Goal: Answer question/provide support: Share knowledge or assist other users

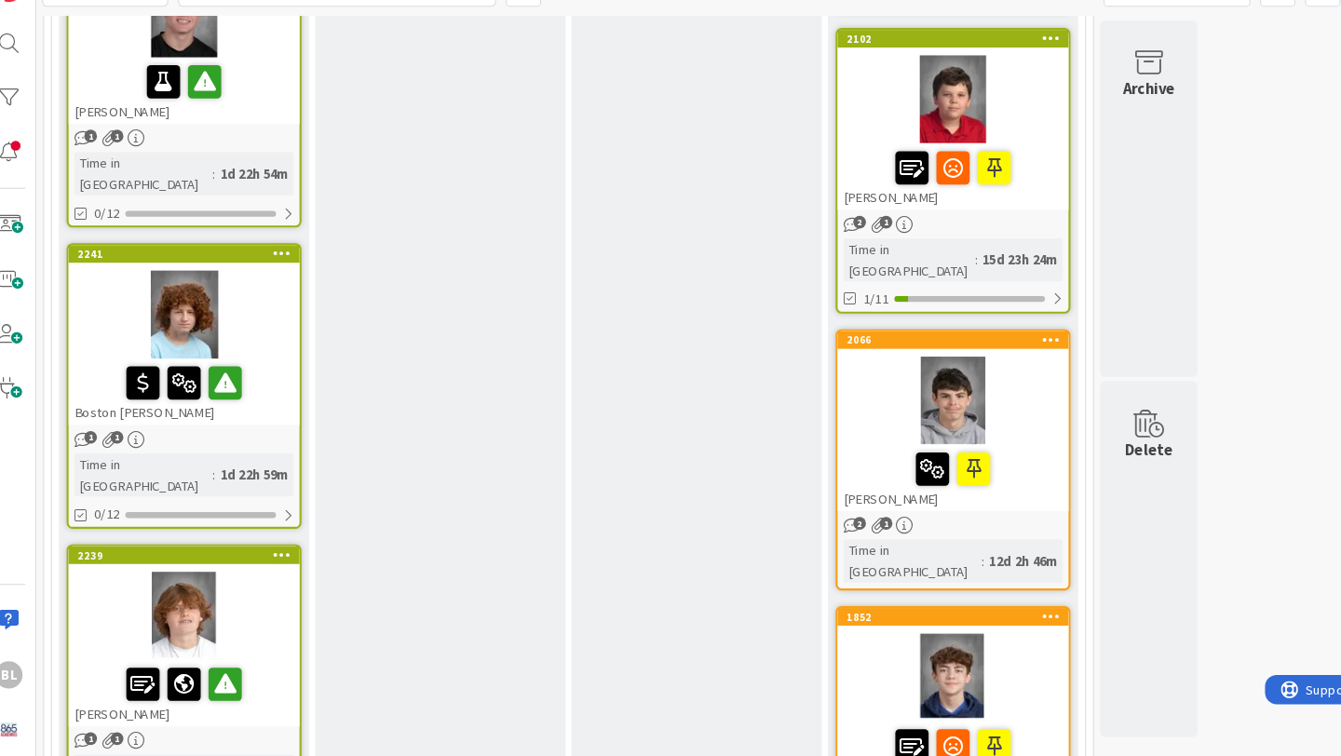
scroll to position [999, 0]
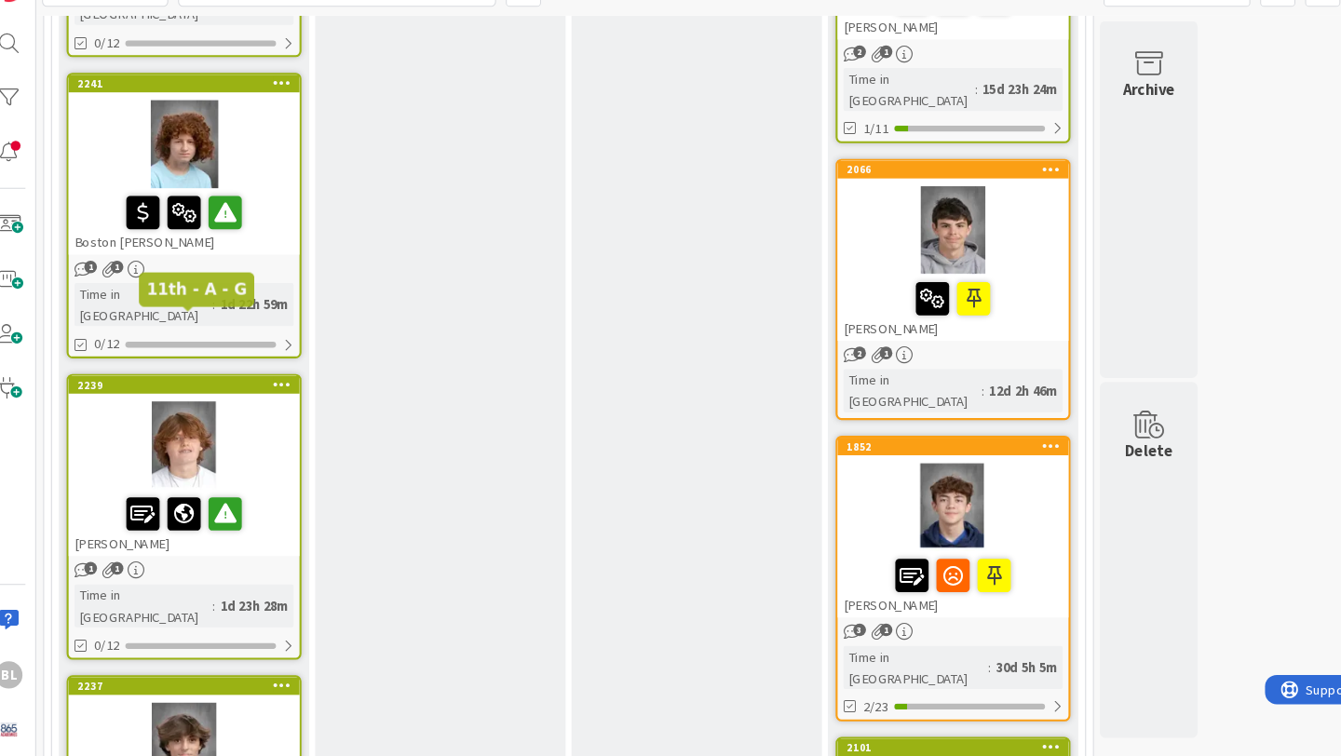
click at [232, 396] on div "2239" at bounding box center [195, 402] width 211 height 13
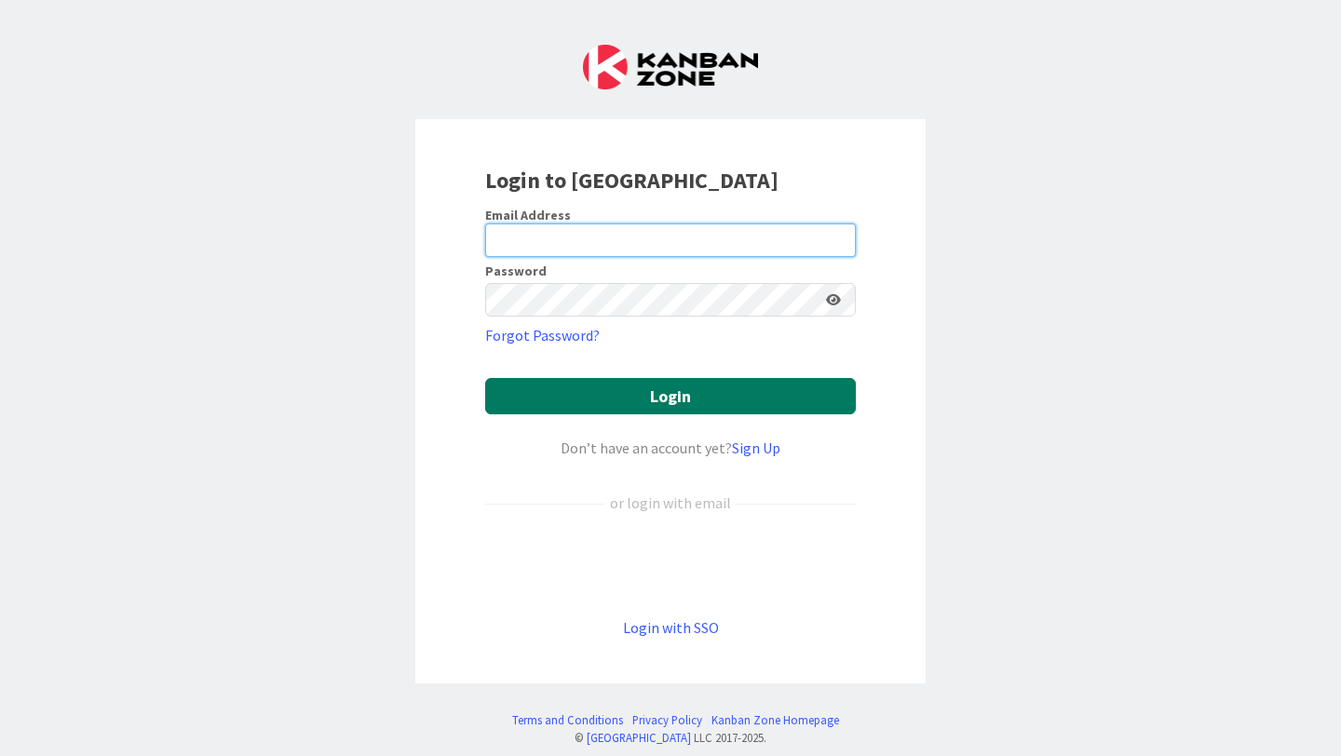
type input "[PERSON_NAME][EMAIL_ADDRESS][PERSON_NAME][DOMAIN_NAME]"
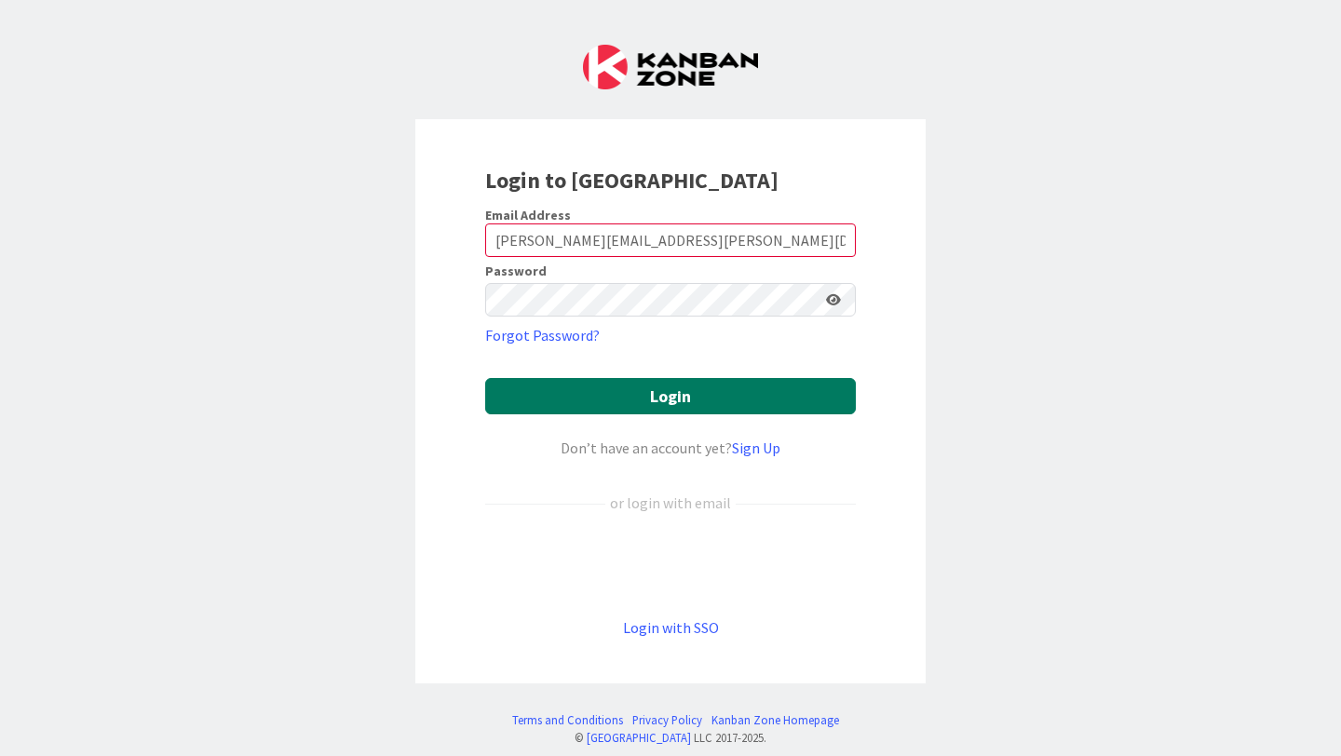
click at [660, 393] on button "Login" at bounding box center [670, 396] width 371 height 36
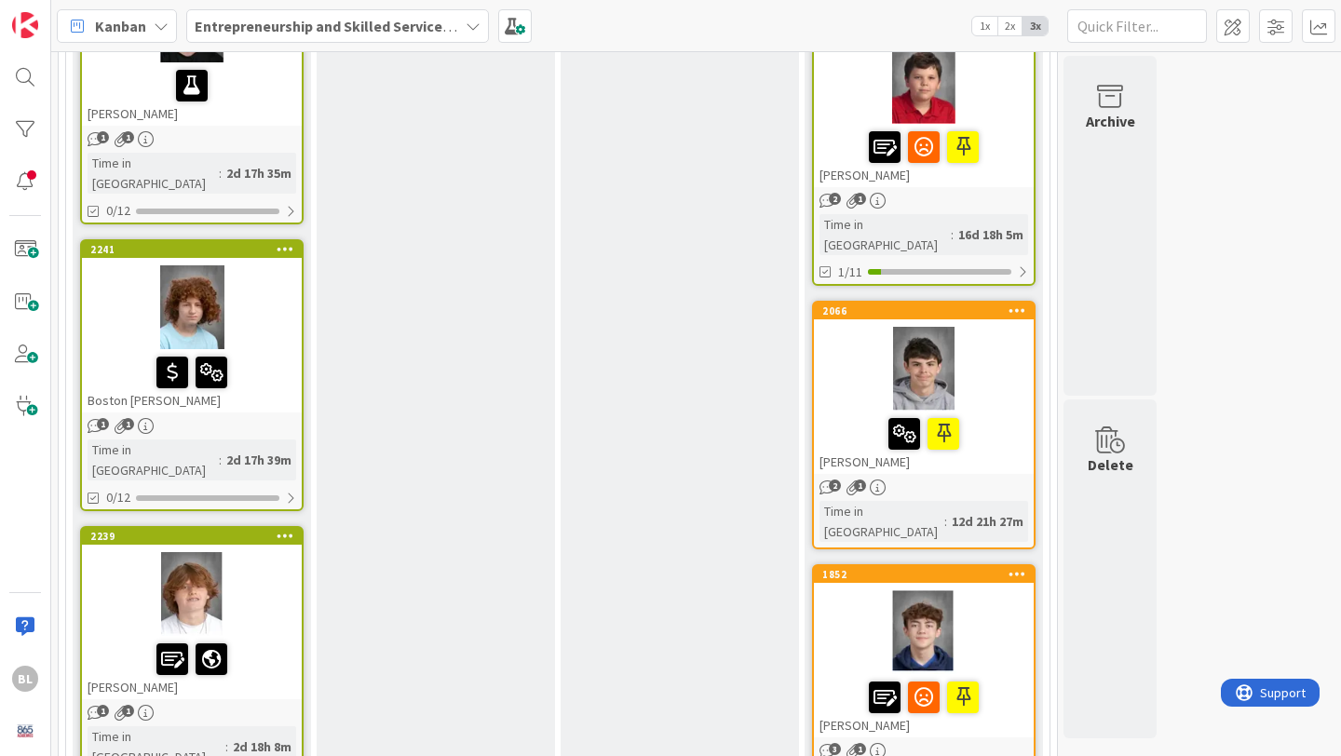
scroll to position [887, 0]
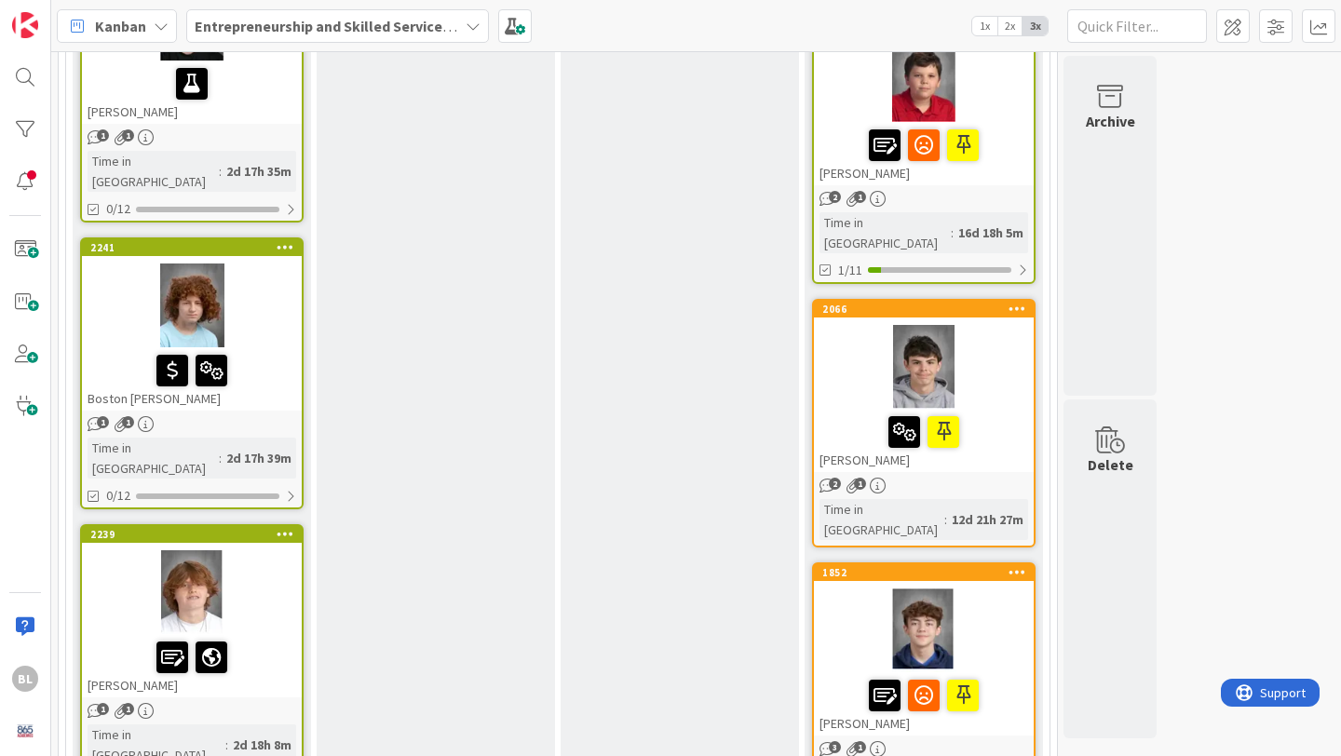
click at [237, 526] on div "2239" at bounding box center [192, 534] width 220 height 17
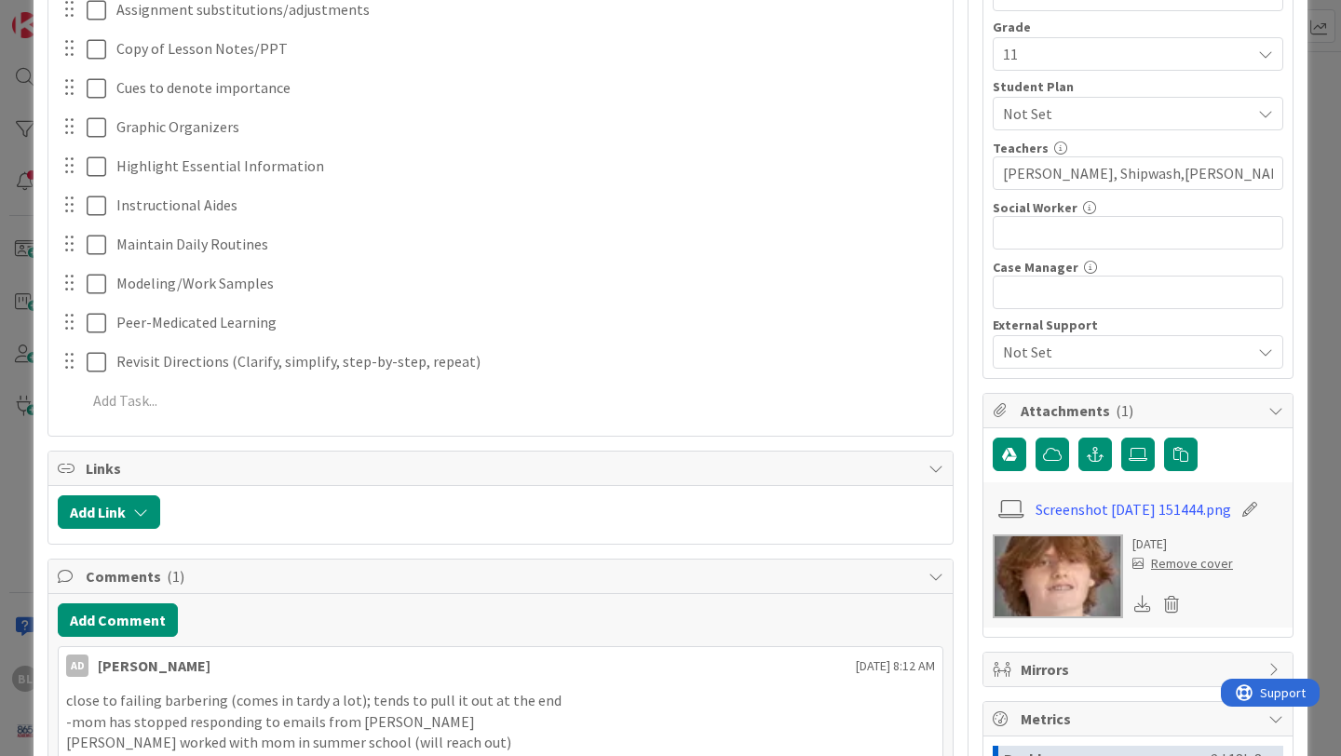
scroll to position [496, 0]
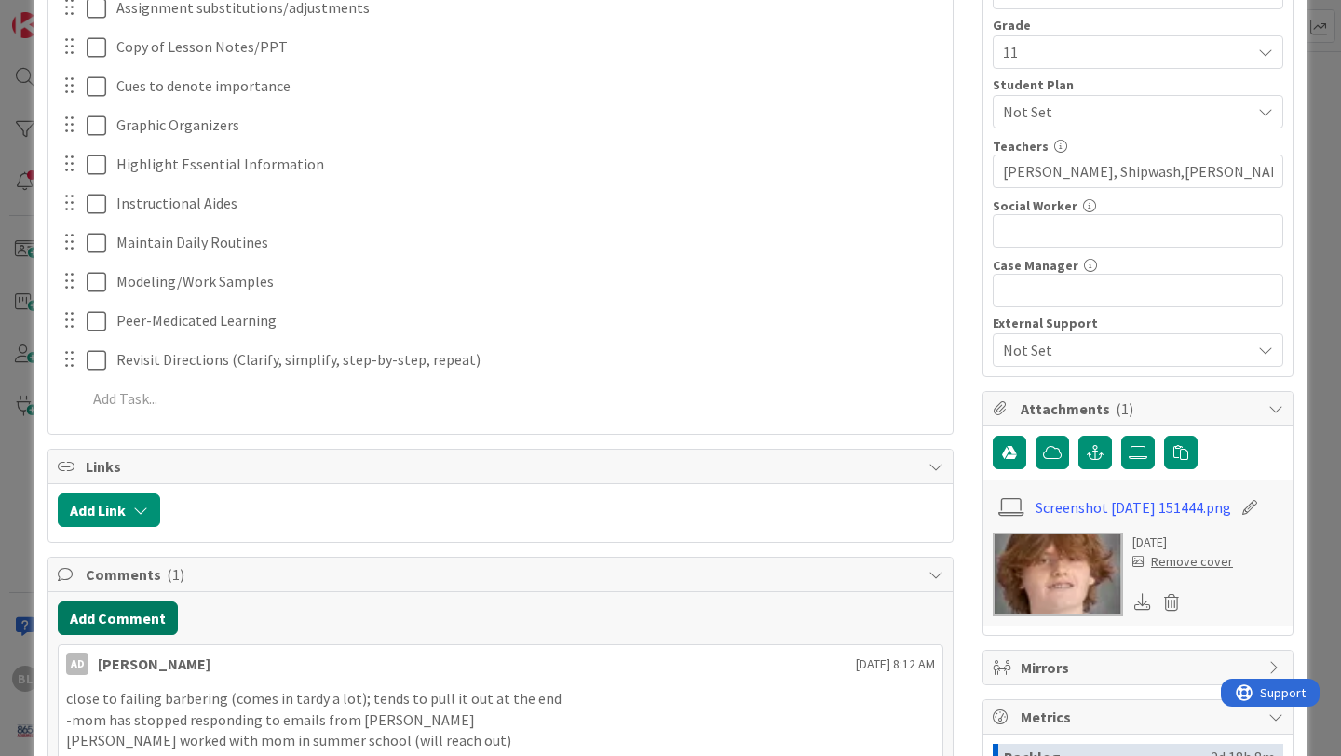
click at [124, 620] on button "Add Comment" at bounding box center [118, 619] width 120 height 34
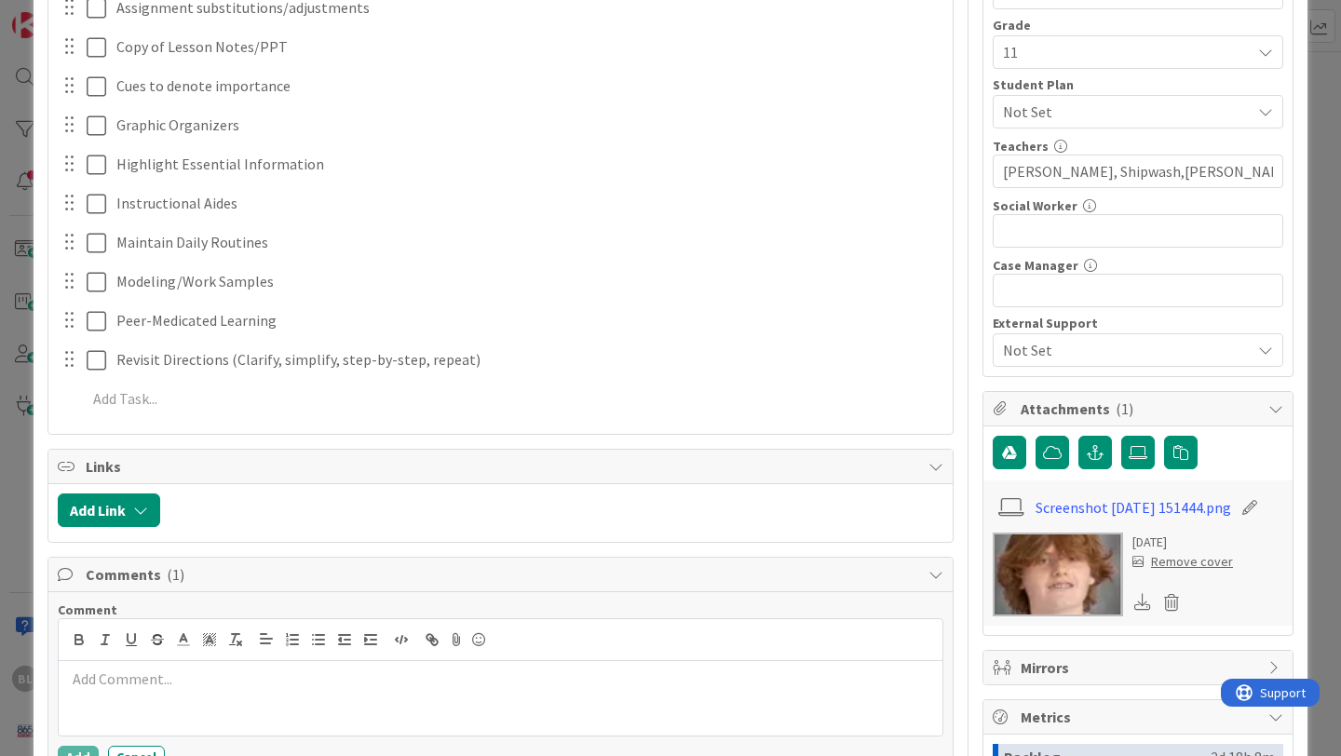
click at [86, 677] on p at bounding box center [500, 679] width 869 height 21
click at [262, 680] on p "Talked with Georgeopolus: lazy socially driven" at bounding box center [500, 679] width 869 height 21
click at [374, 682] on p "Talked with Georgeopolus: lazy, socially driven" at bounding box center [500, 679] width 869 height 21
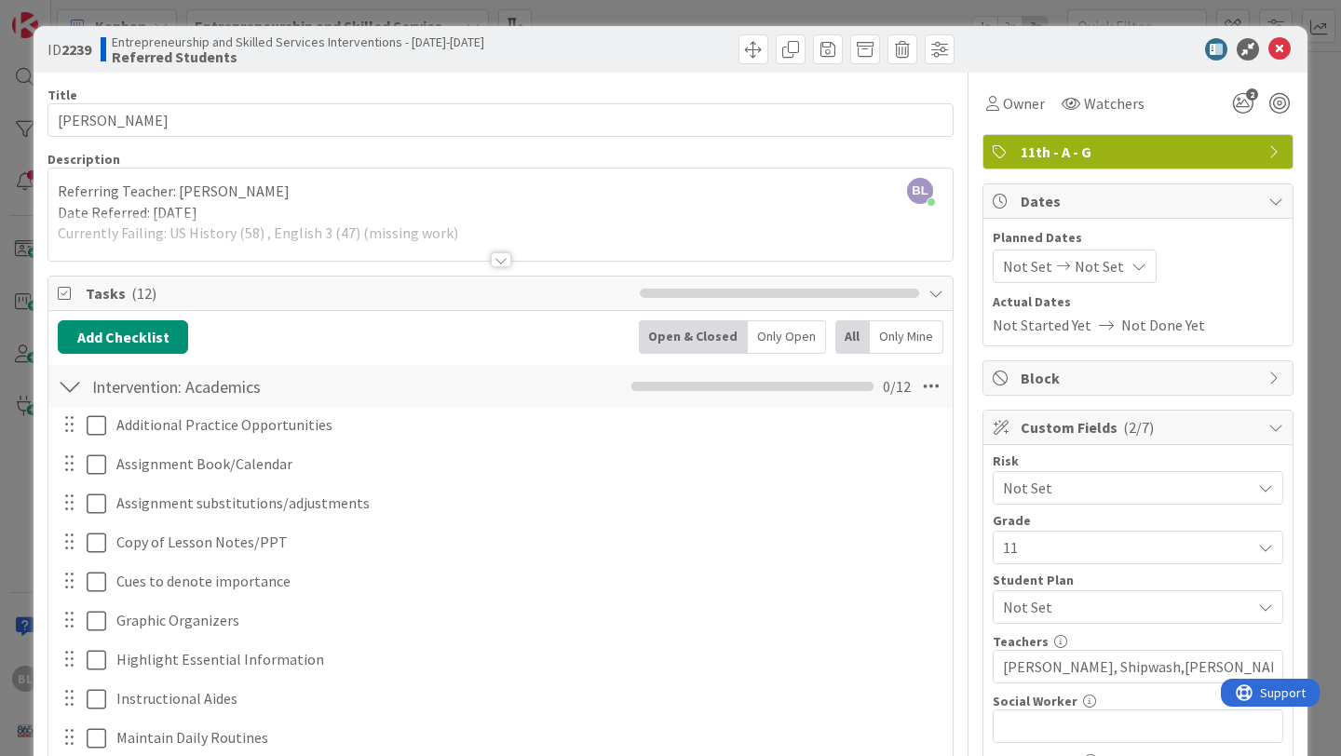
scroll to position [841, 0]
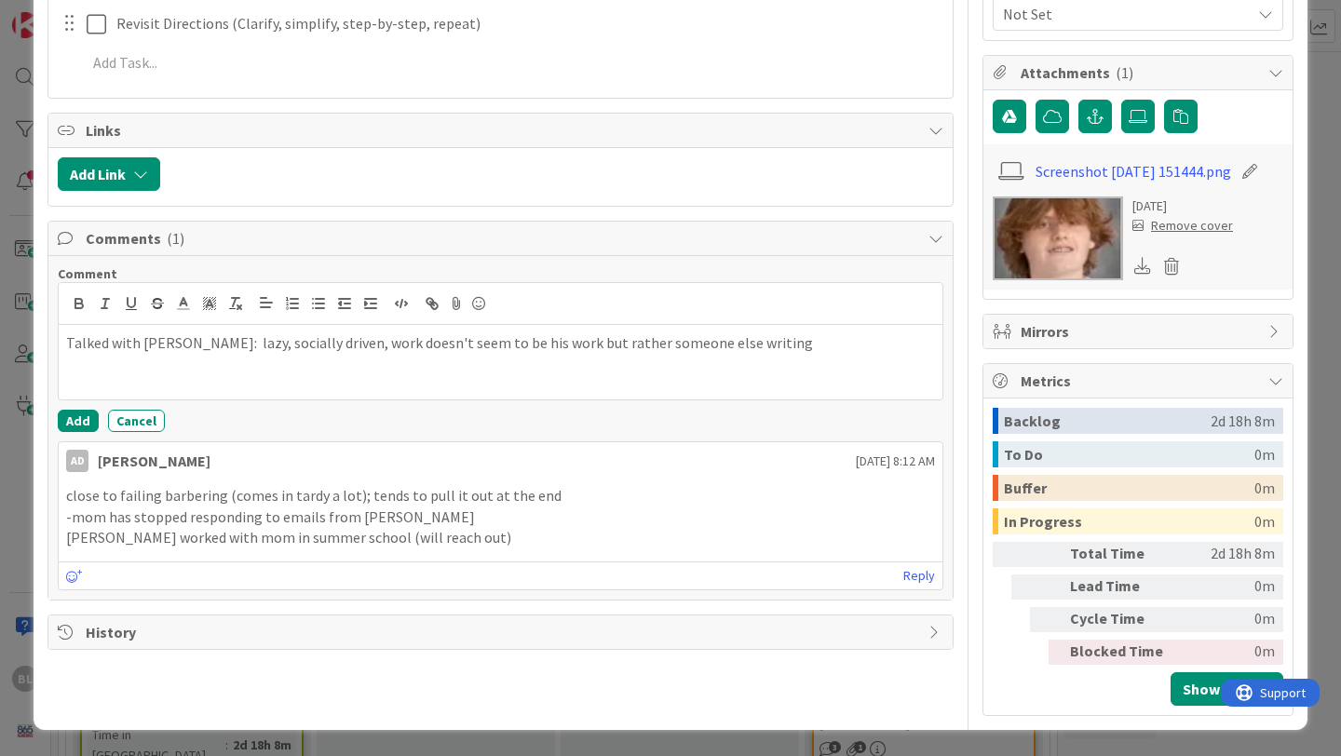
click at [63, 337] on div "Talked with Georgeopolus: lazy, socially driven, work doesn't seem to be his wo…" at bounding box center [501, 362] width 884 height 75
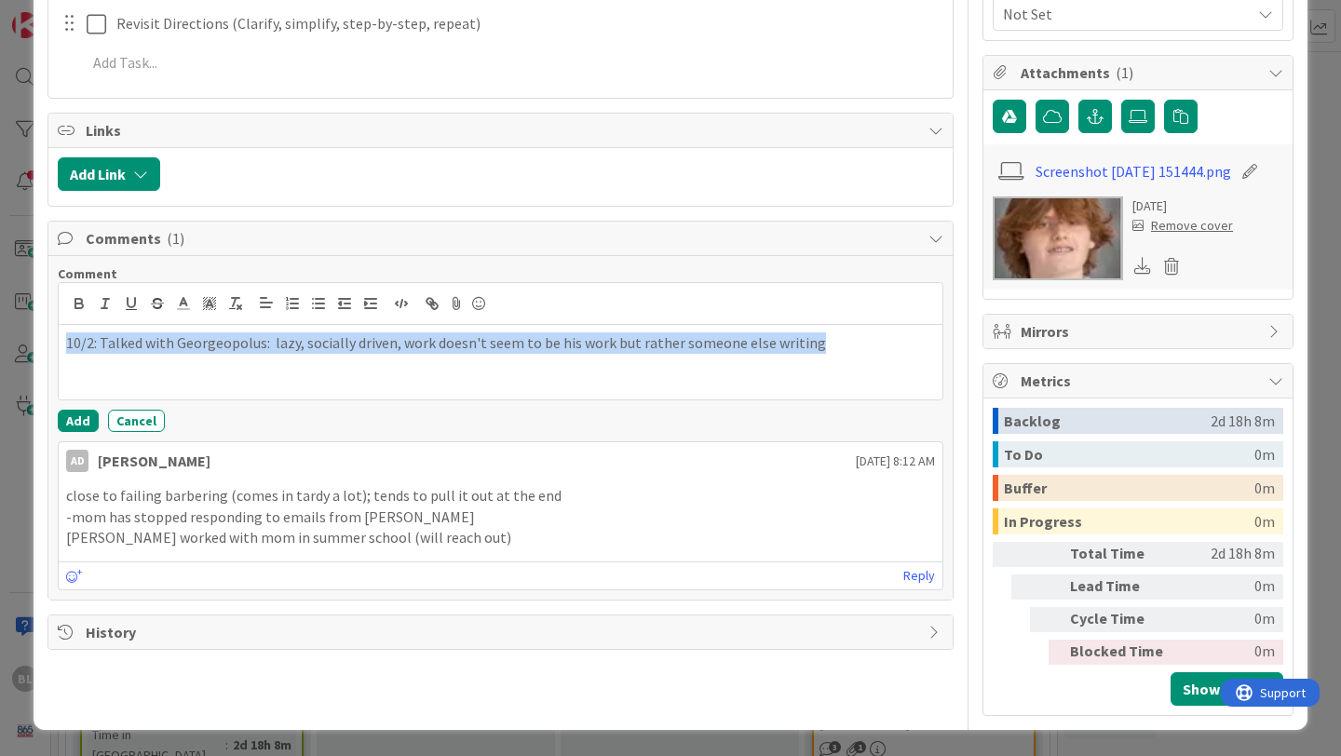
drag, startPoint x: 813, startPoint y: 343, endPoint x: 45, endPoint y: 326, distance: 768.7
click at [181, 295] on icon at bounding box center [183, 303] width 17 height 17
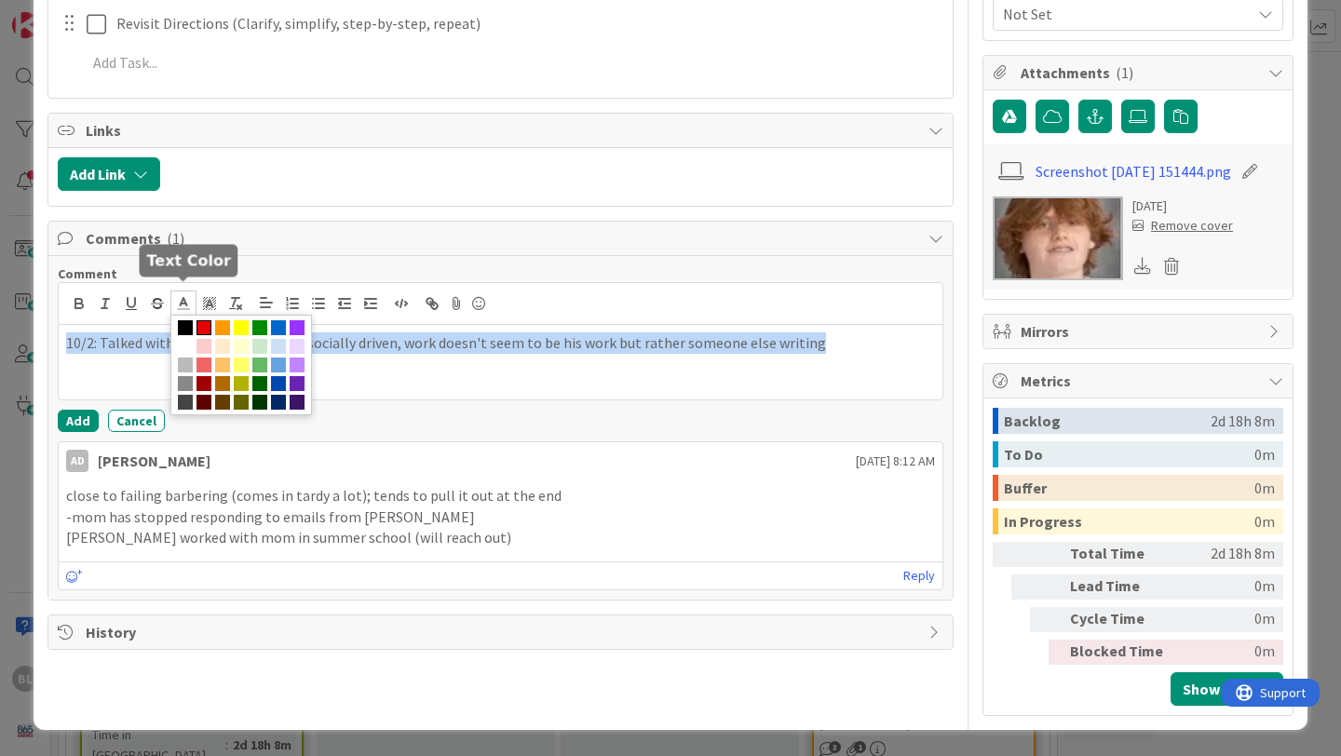
click at [200, 320] on span at bounding box center [204, 327] width 15 height 15
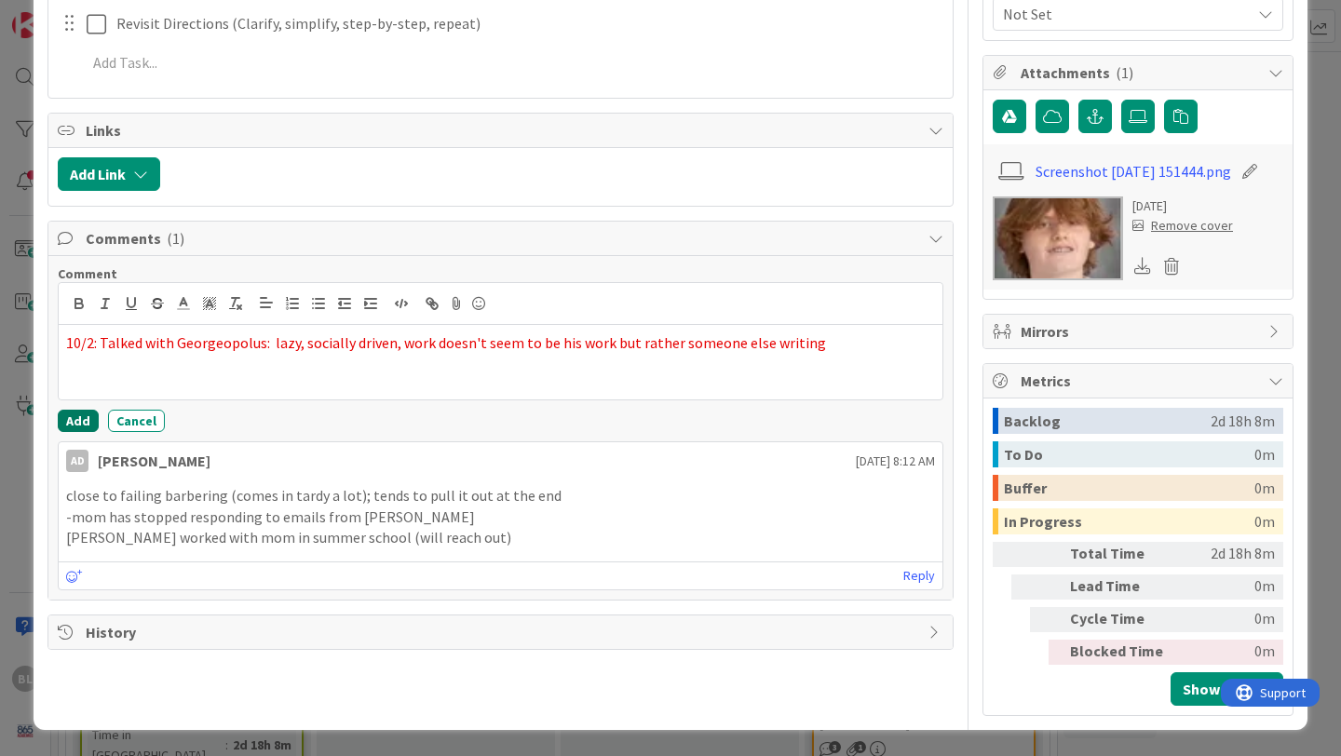
click at [77, 410] on button "Add" at bounding box center [78, 421] width 41 height 22
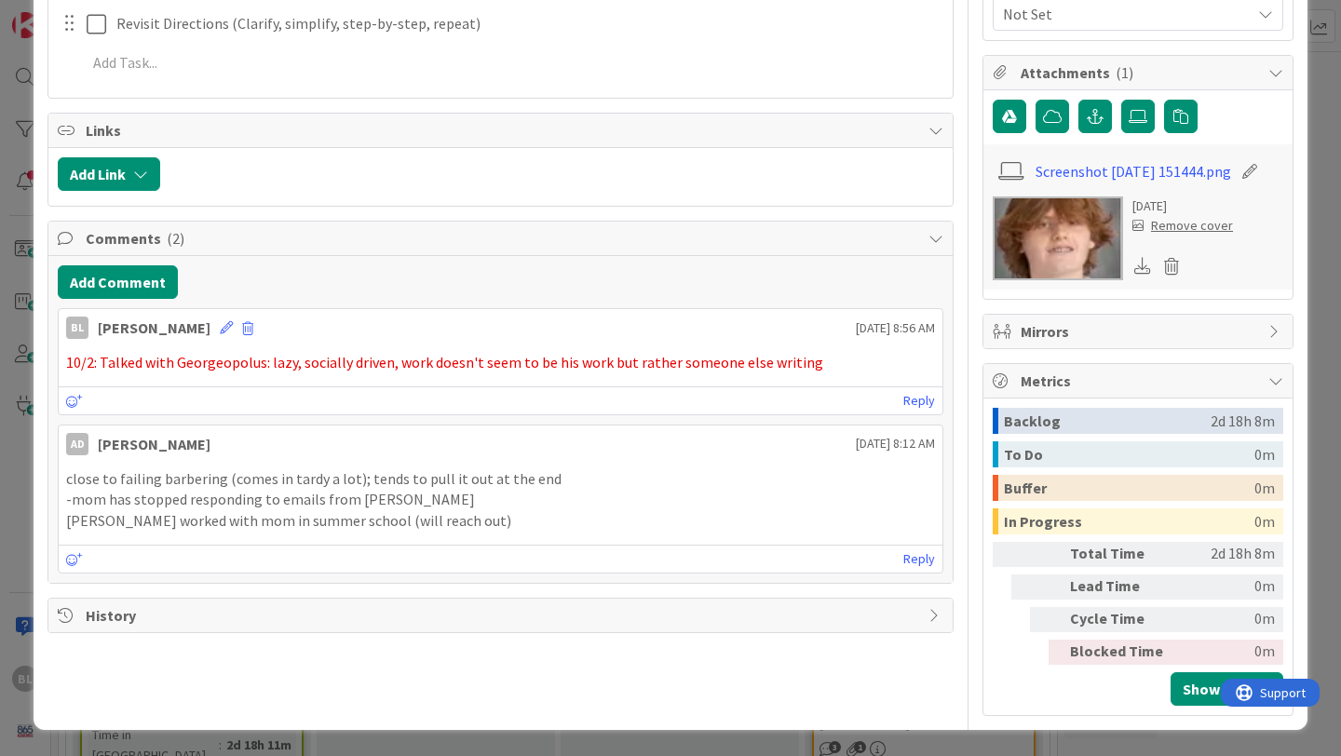
scroll to position [0, 0]
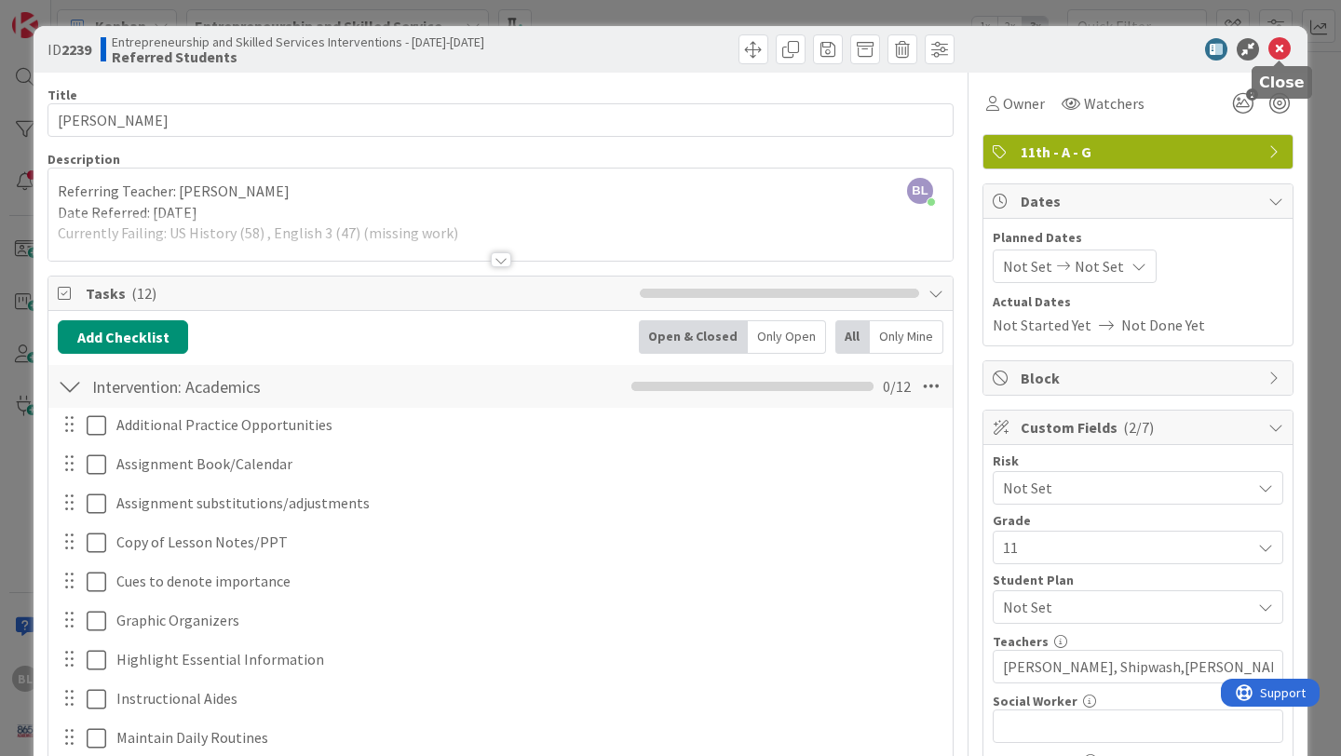
click at [1272, 49] on icon at bounding box center [1280, 49] width 22 height 22
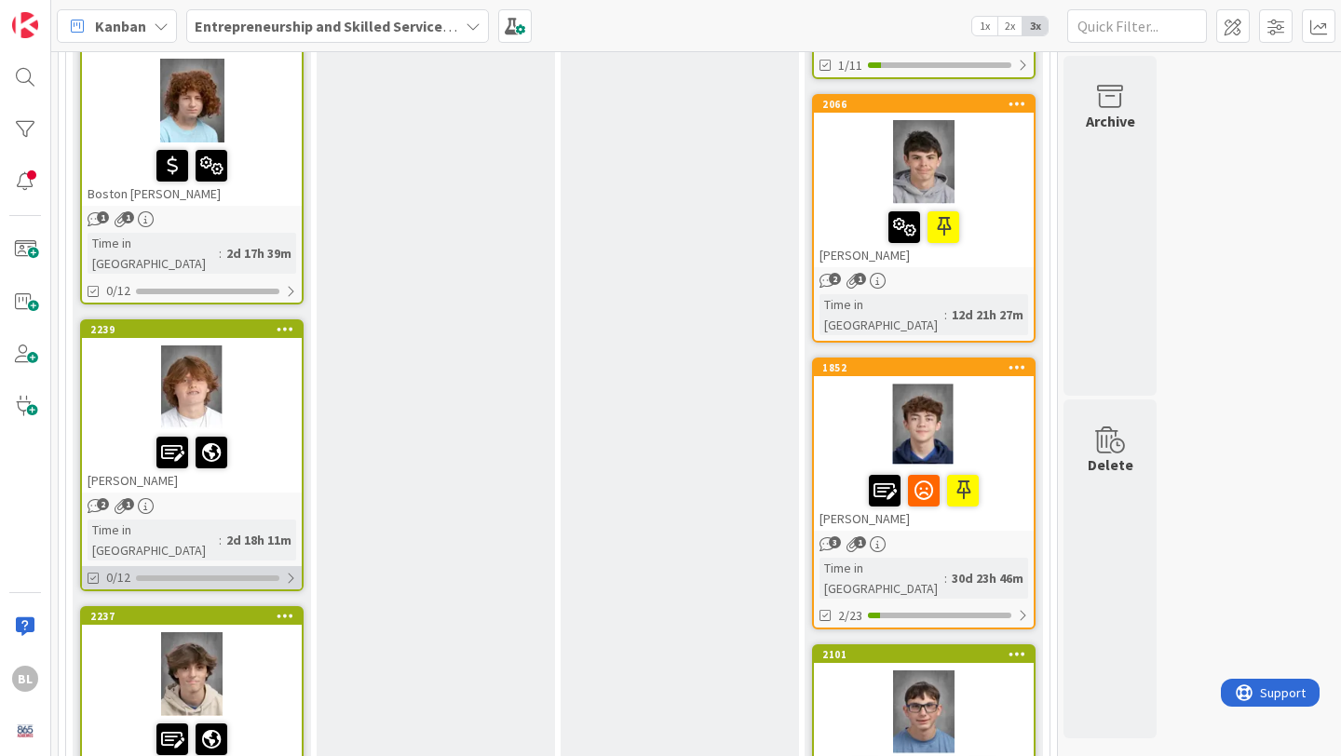
scroll to position [1101, 0]
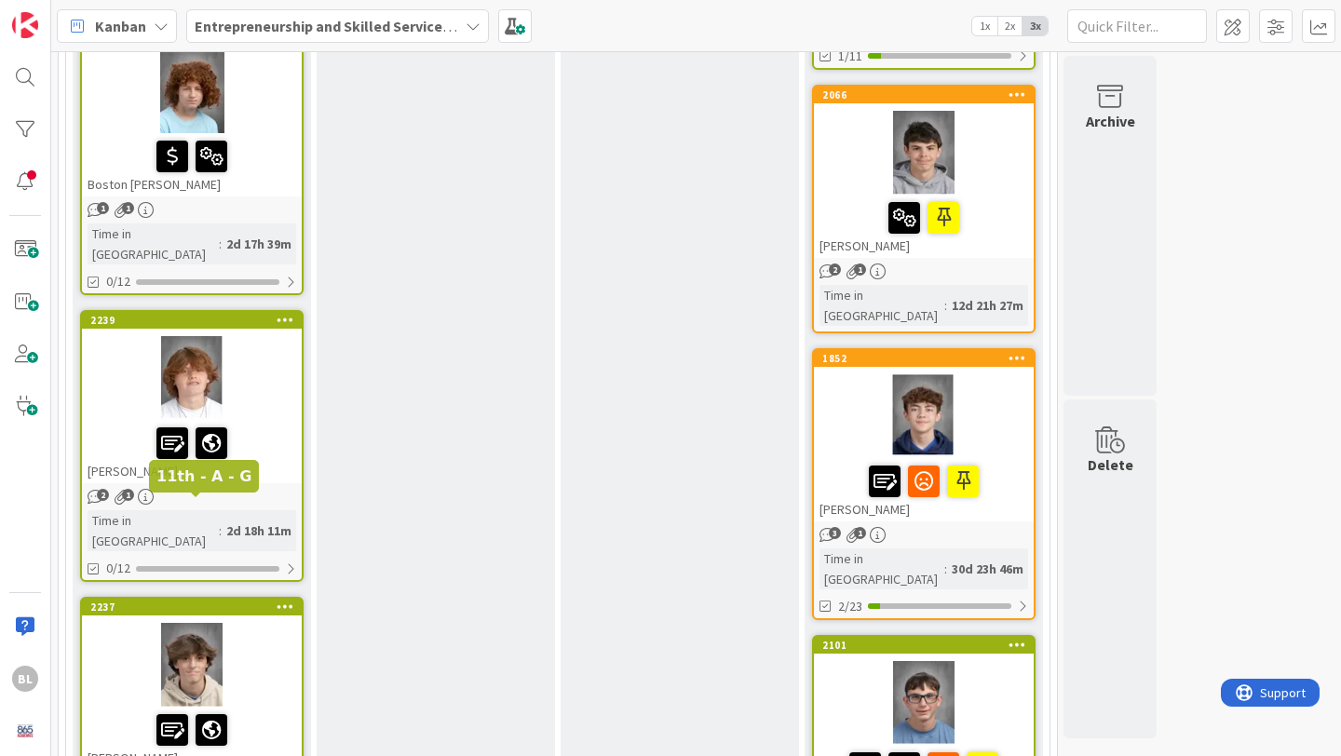
click at [203, 601] on div "2237" at bounding box center [195, 607] width 211 height 13
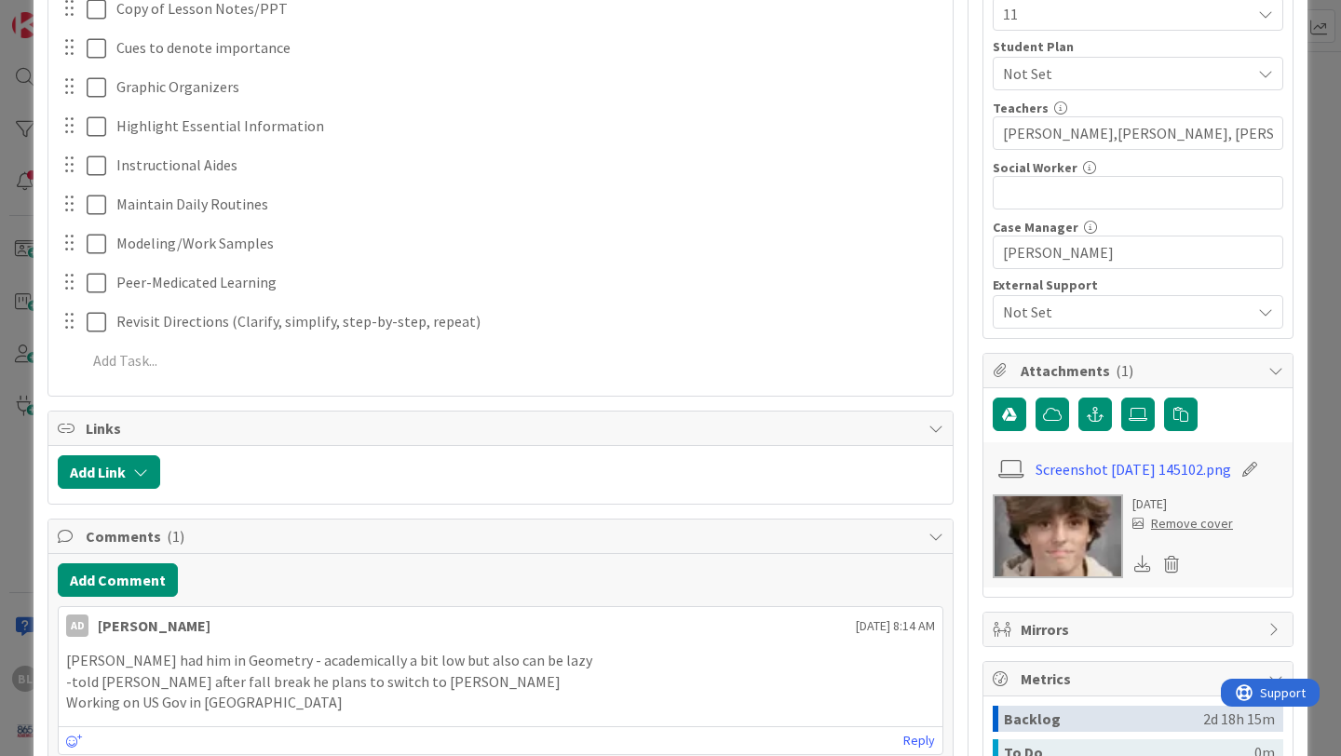
scroll to position [671, 0]
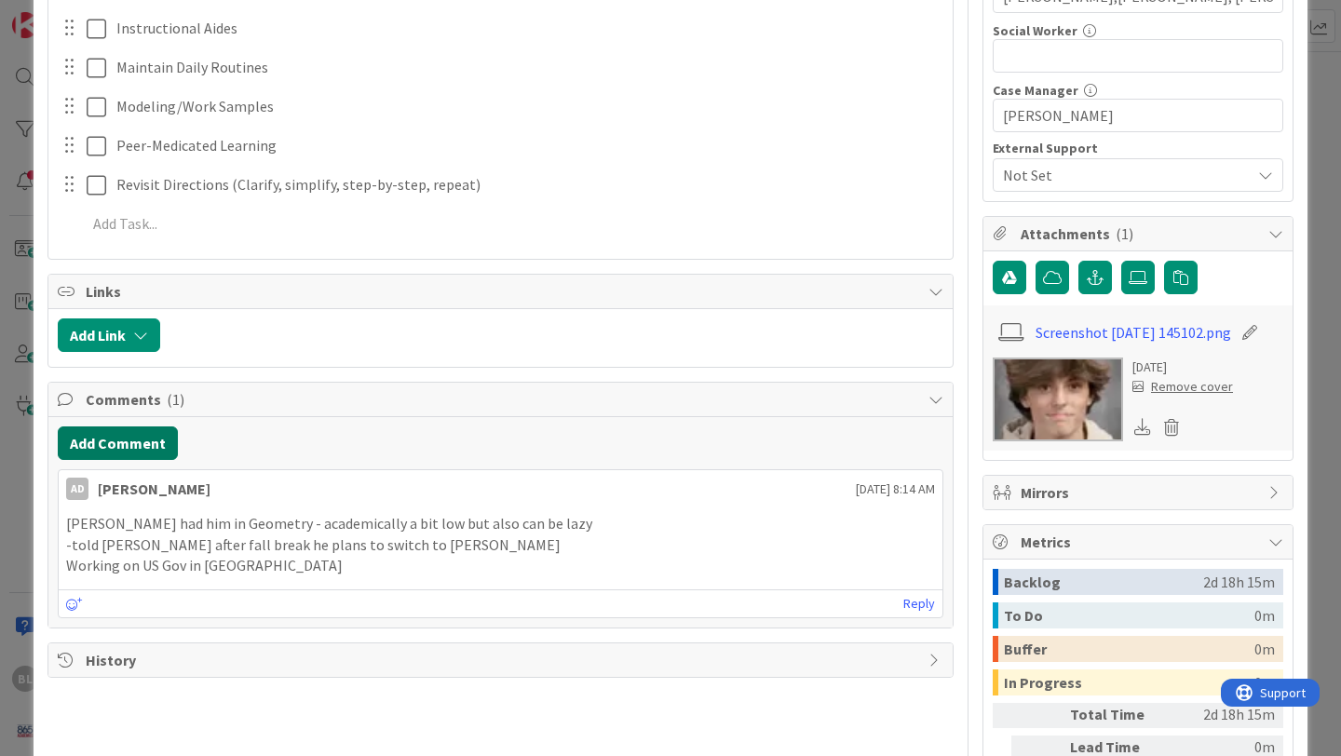
click at [125, 443] on button "Add Comment" at bounding box center [118, 444] width 120 height 34
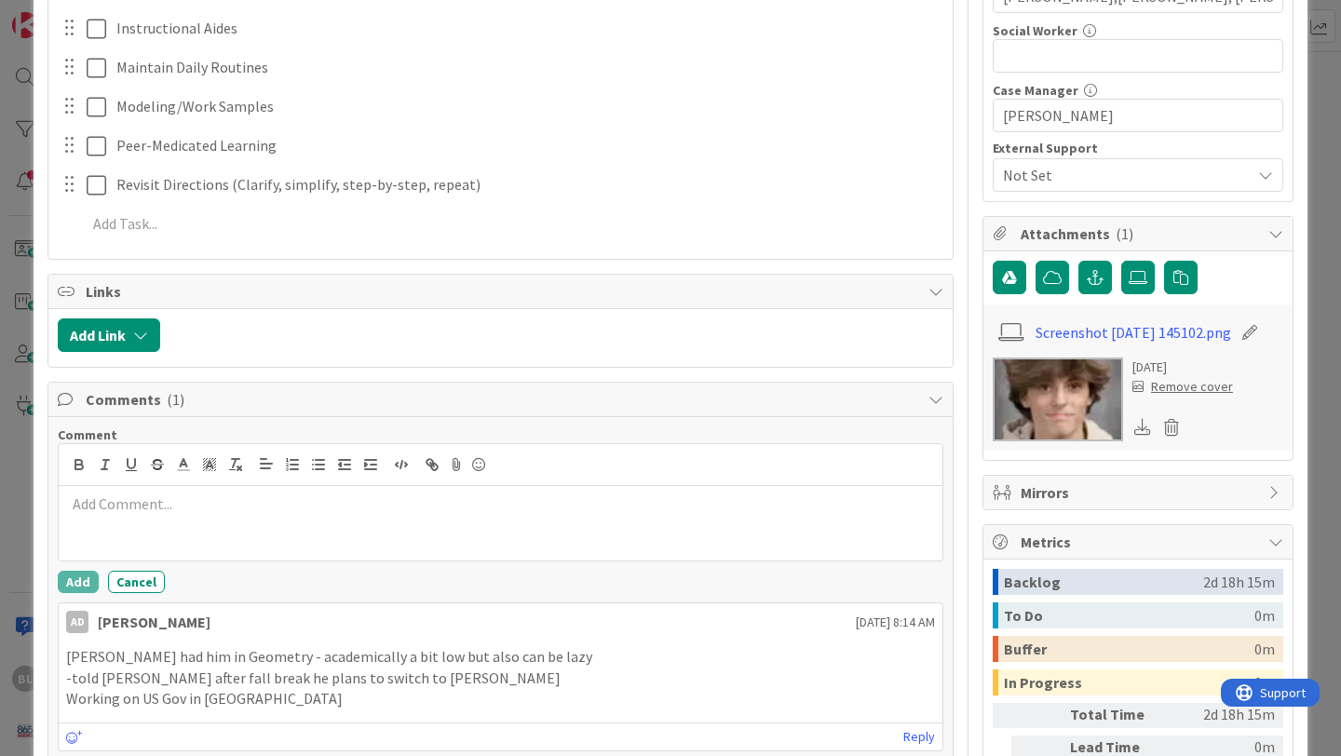
click at [77, 511] on p at bounding box center [500, 504] width 869 height 21
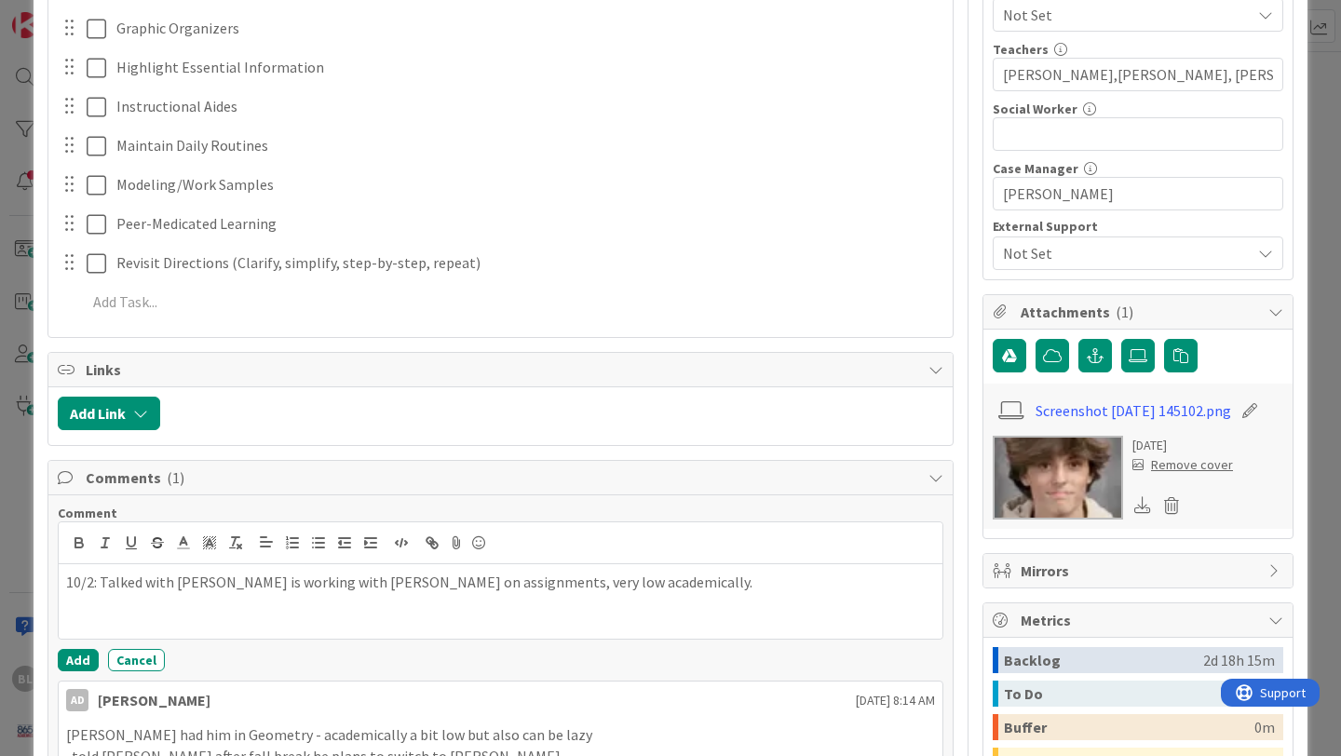
scroll to position [797, 0]
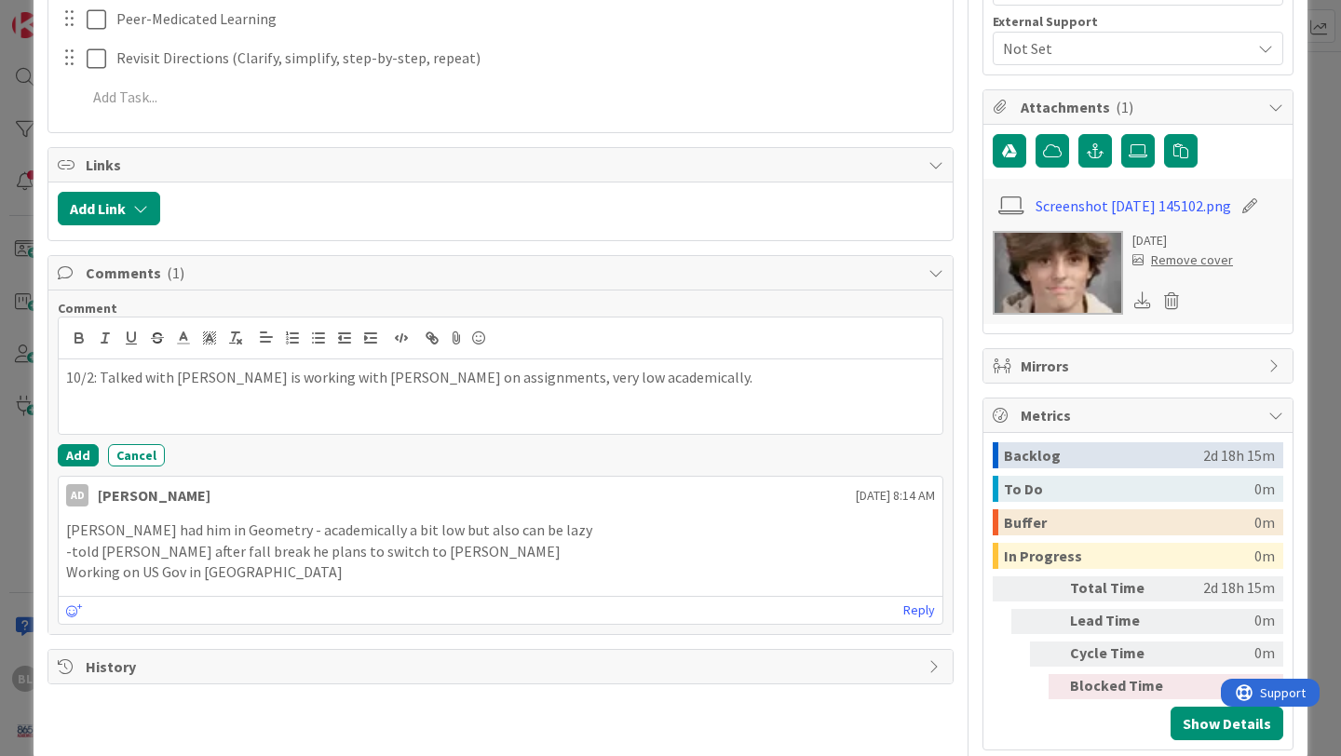
drag, startPoint x: 735, startPoint y: 379, endPoint x: 68, endPoint y: 374, distance: 667.0
click at [68, 374] on p "10/2: Talked with Georgeopolus - Hayden is working with Robinson on assignments…" at bounding box center [500, 377] width 869 height 21
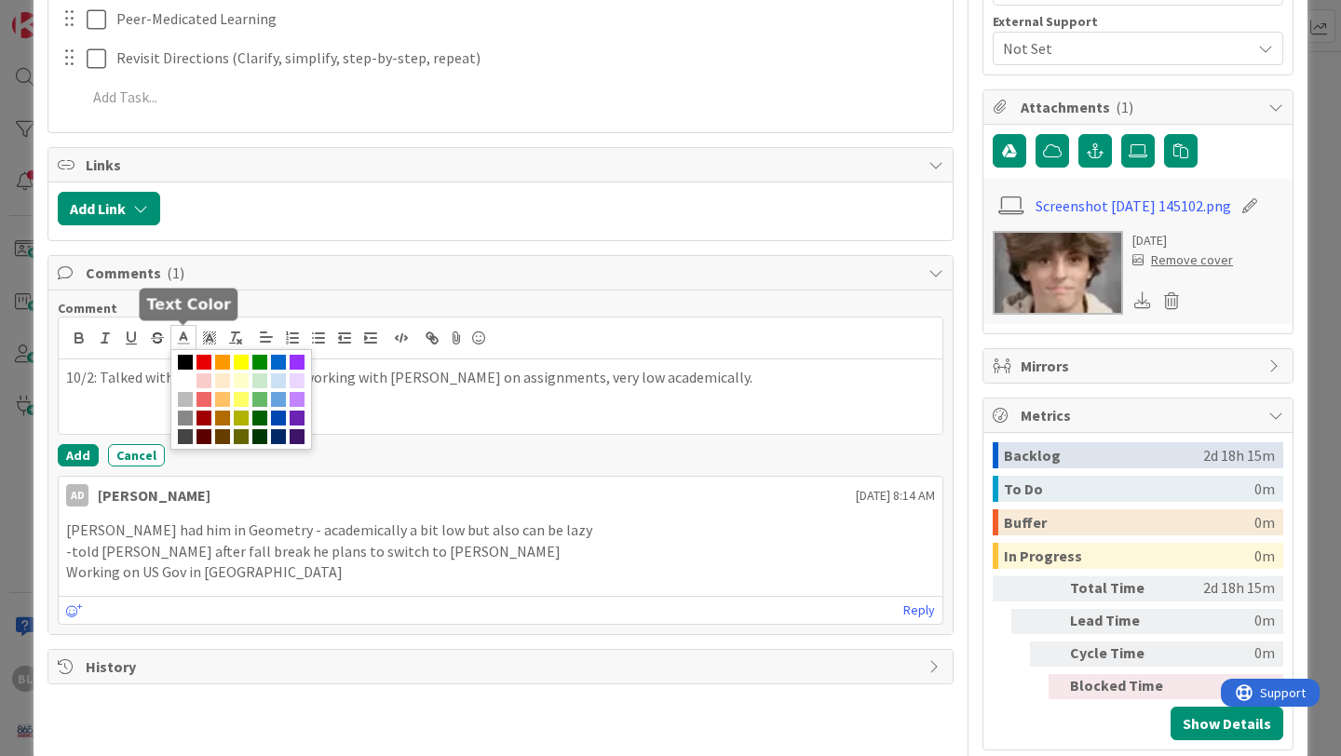
click at [184, 330] on icon at bounding box center [183, 338] width 17 height 17
click at [205, 360] on span at bounding box center [204, 362] width 15 height 15
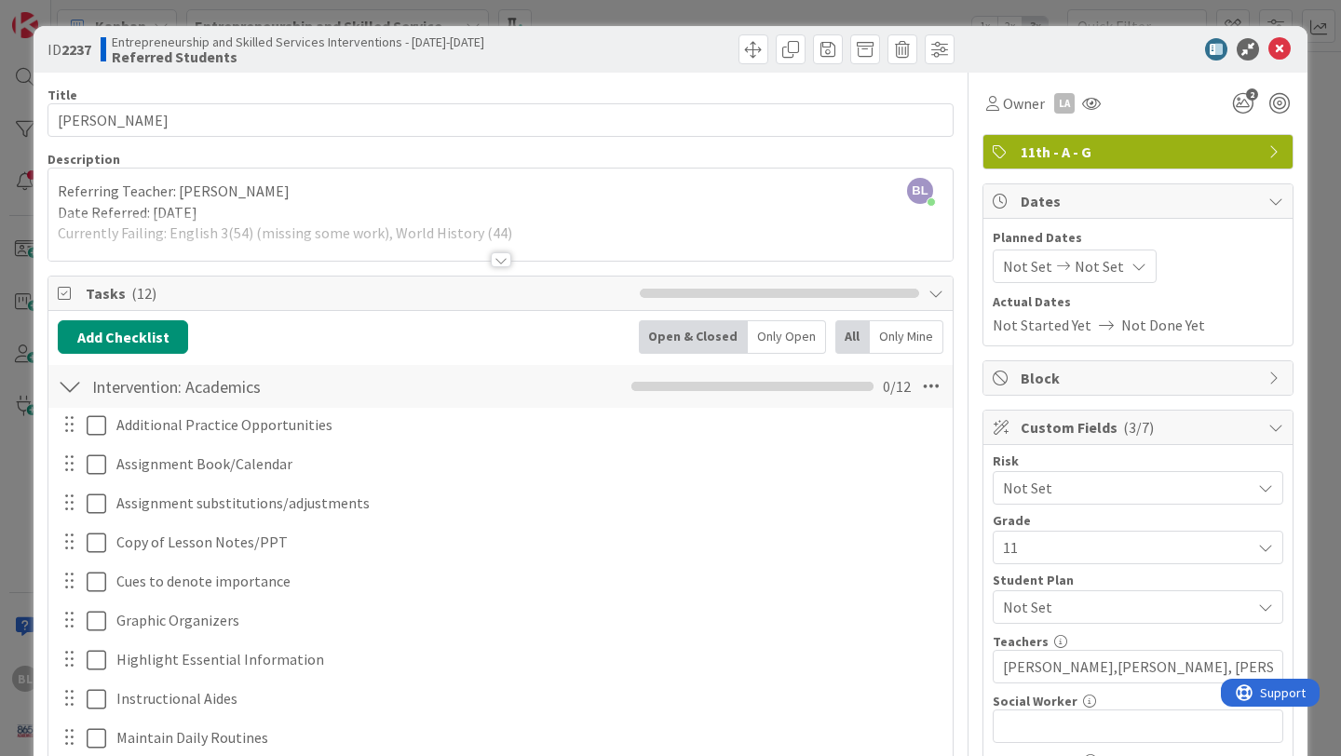
scroll to position [841, 0]
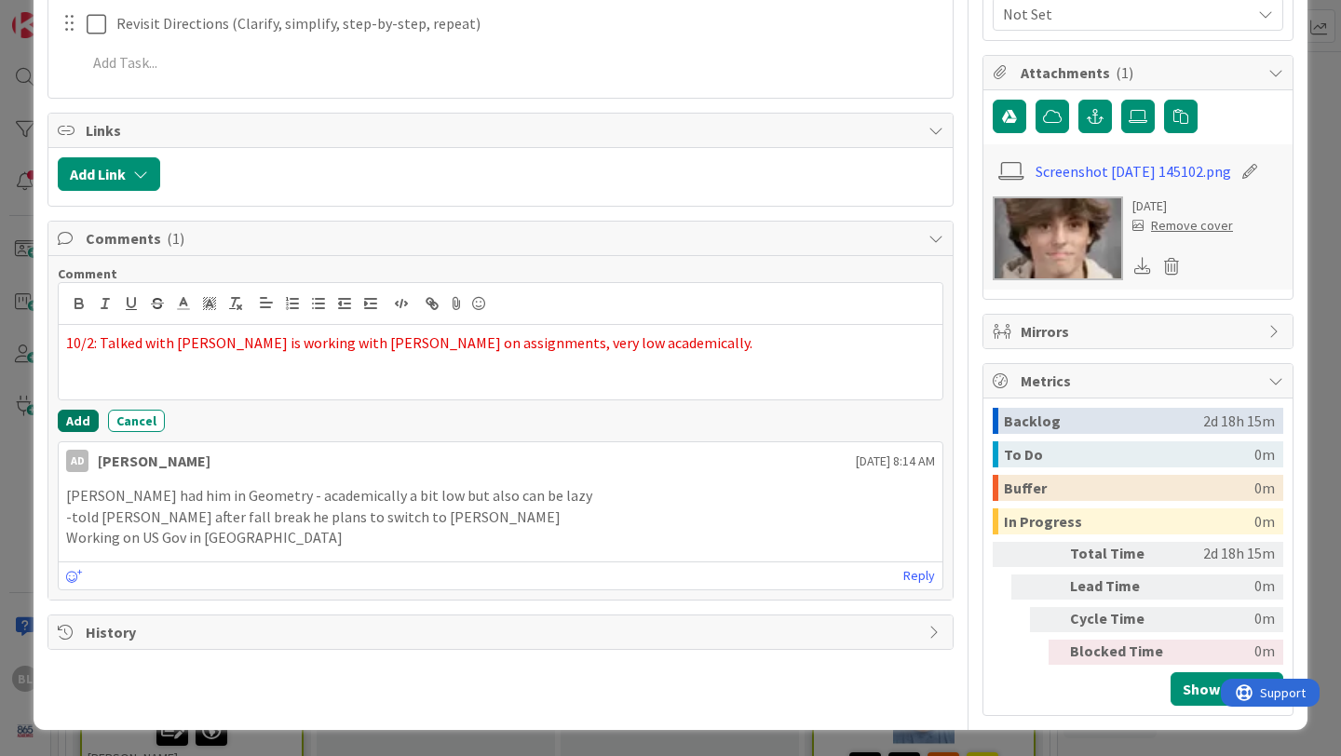
click at [76, 410] on button "Add" at bounding box center [78, 421] width 41 height 22
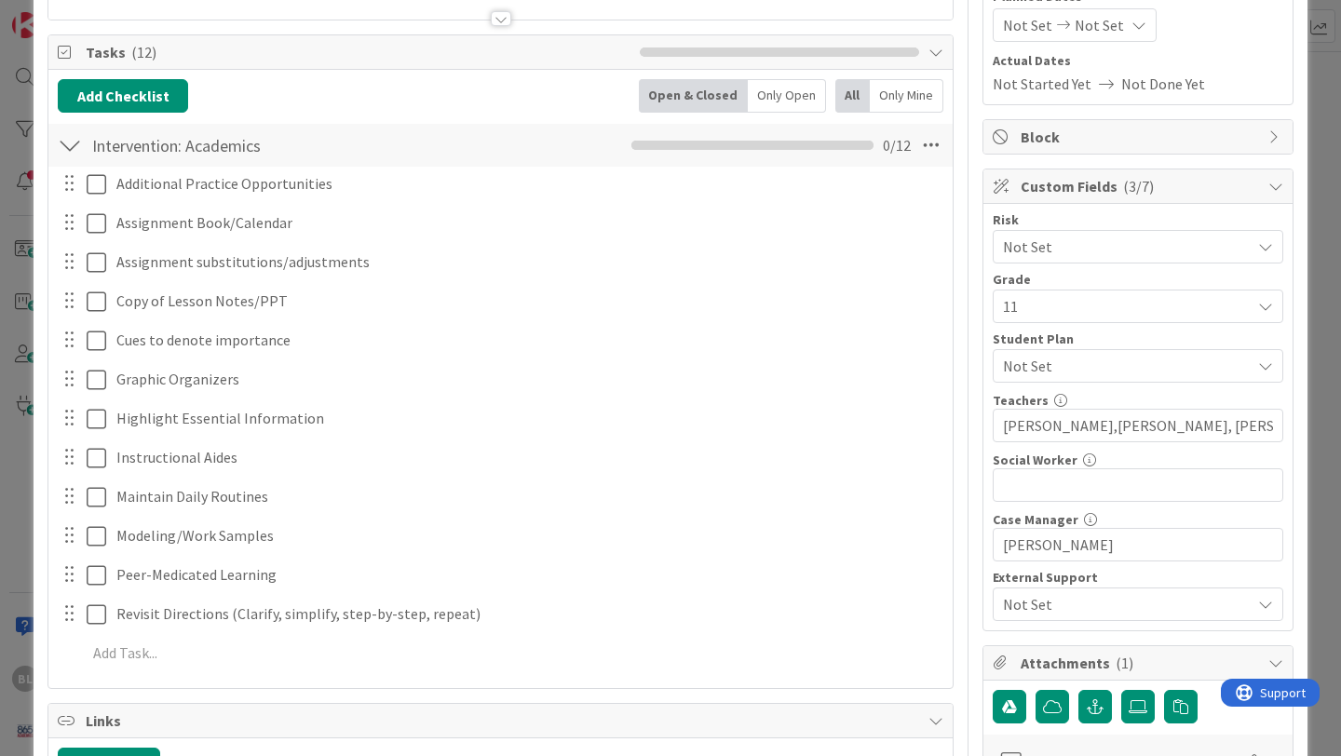
scroll to position [238, 0]
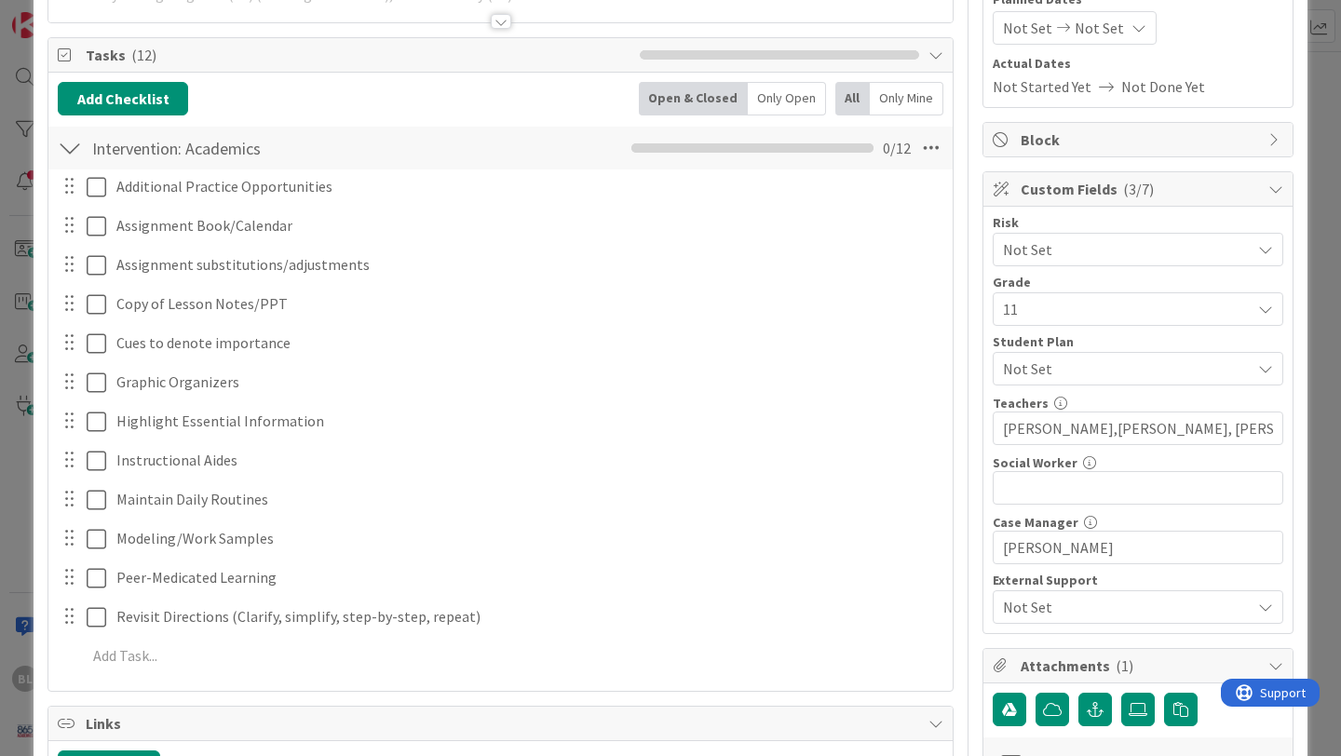
click at [71, 146] on div at bounding box center [70, 148] width 24 height 34
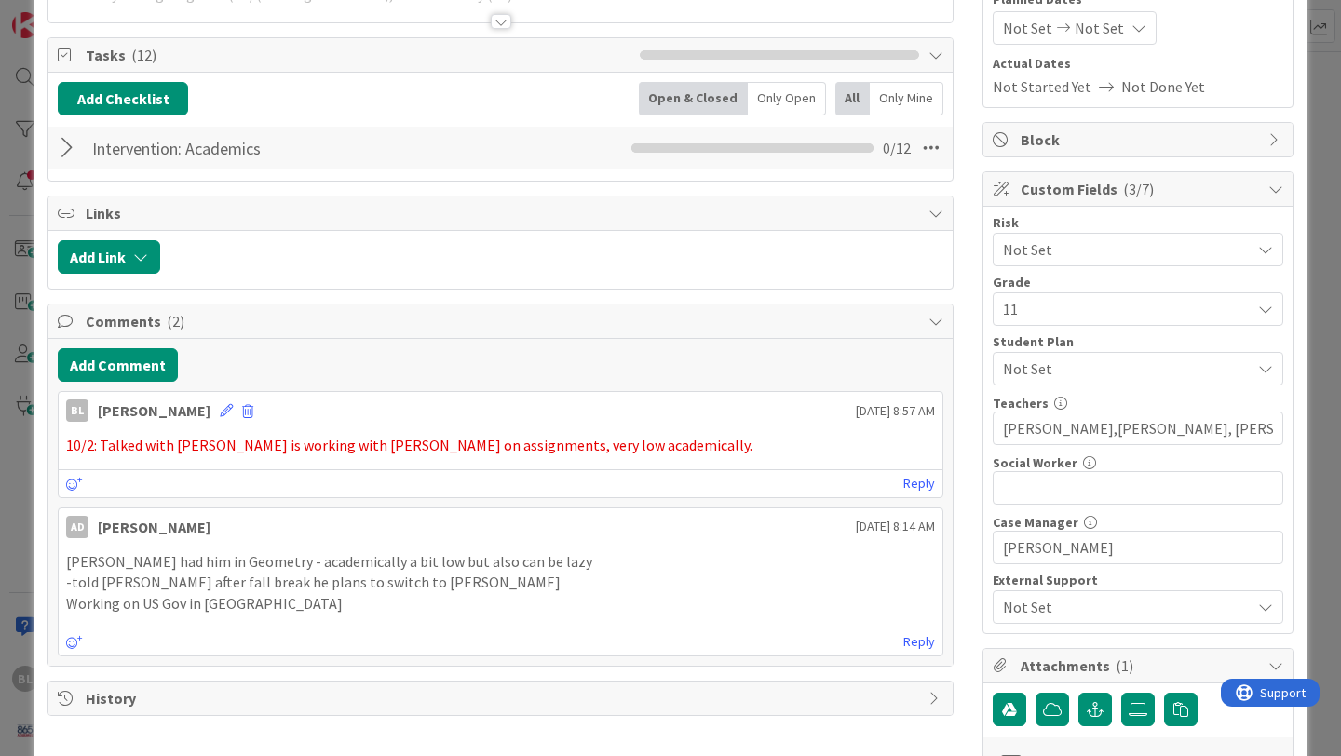
click at [69, 149] on div at bounding box center [70, 148] width 24 height 34
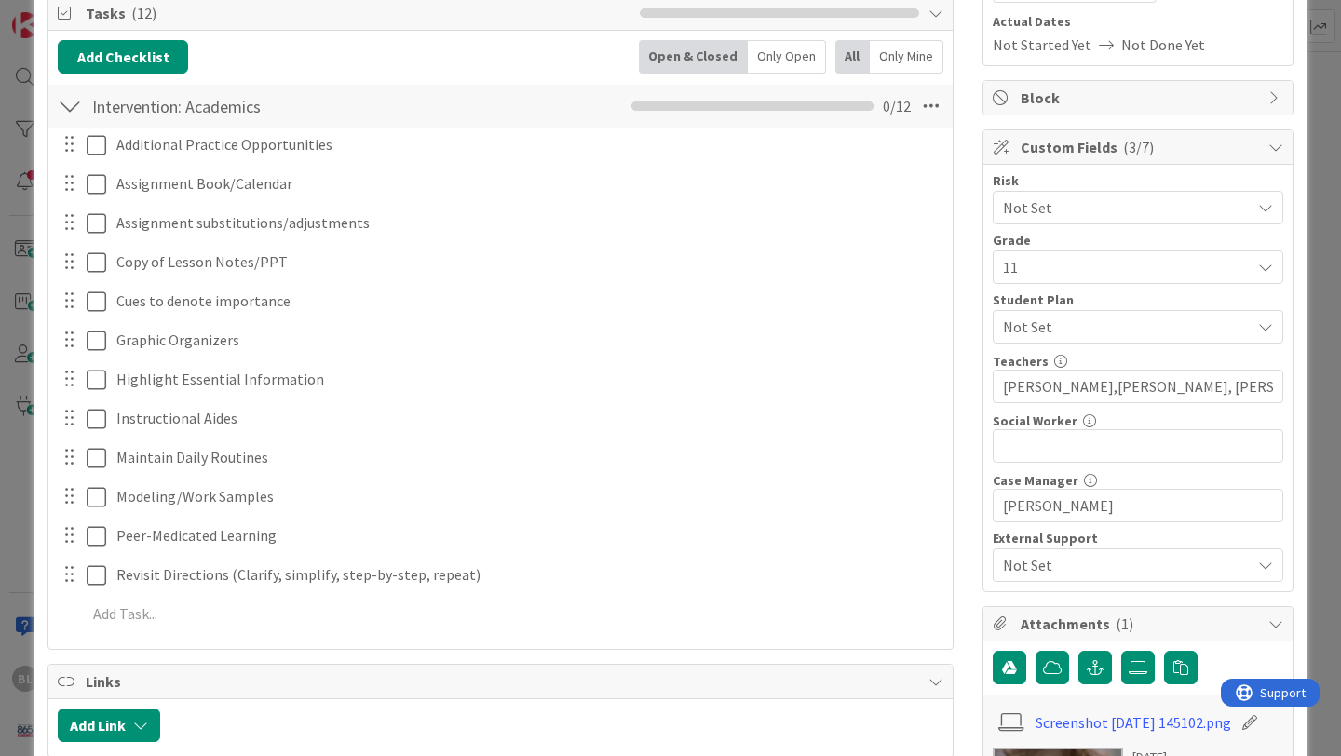
scroll to position [277, 0]
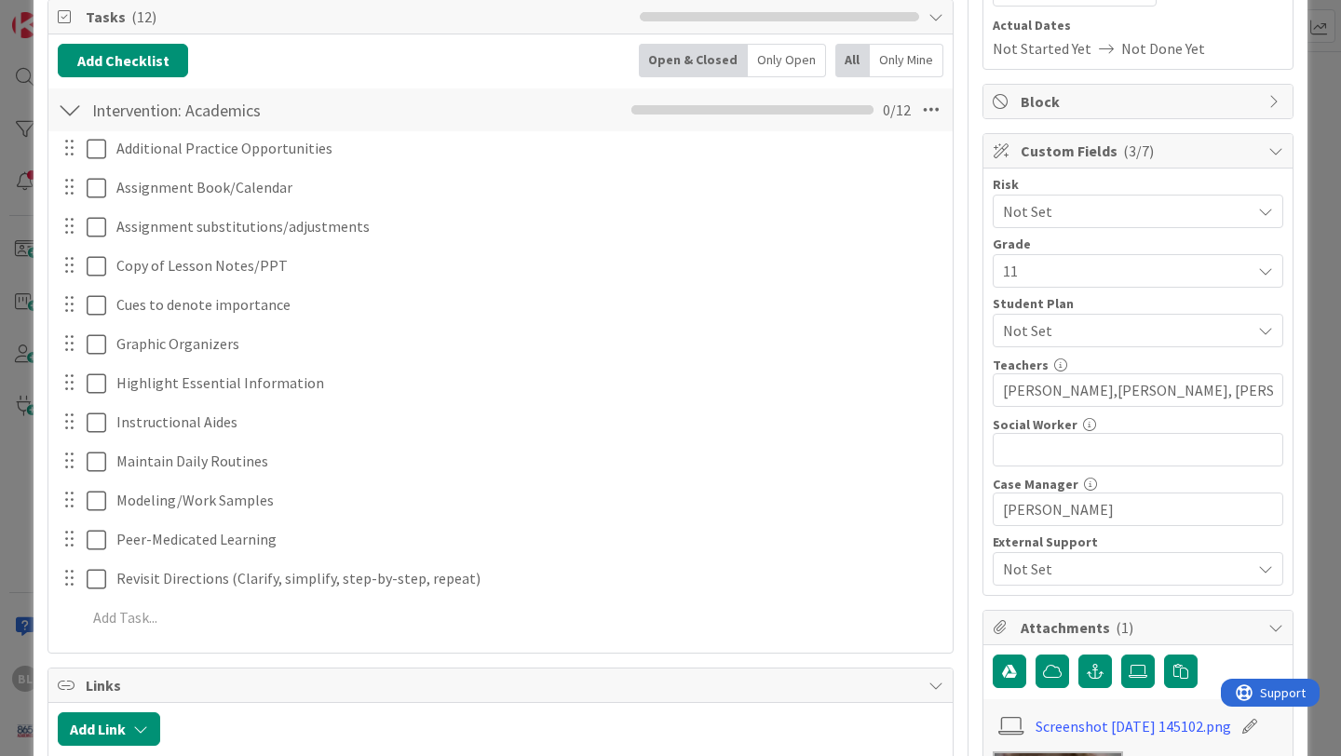
click at [72, 114] on div at bounding box center [70, 110] width 24 height 34
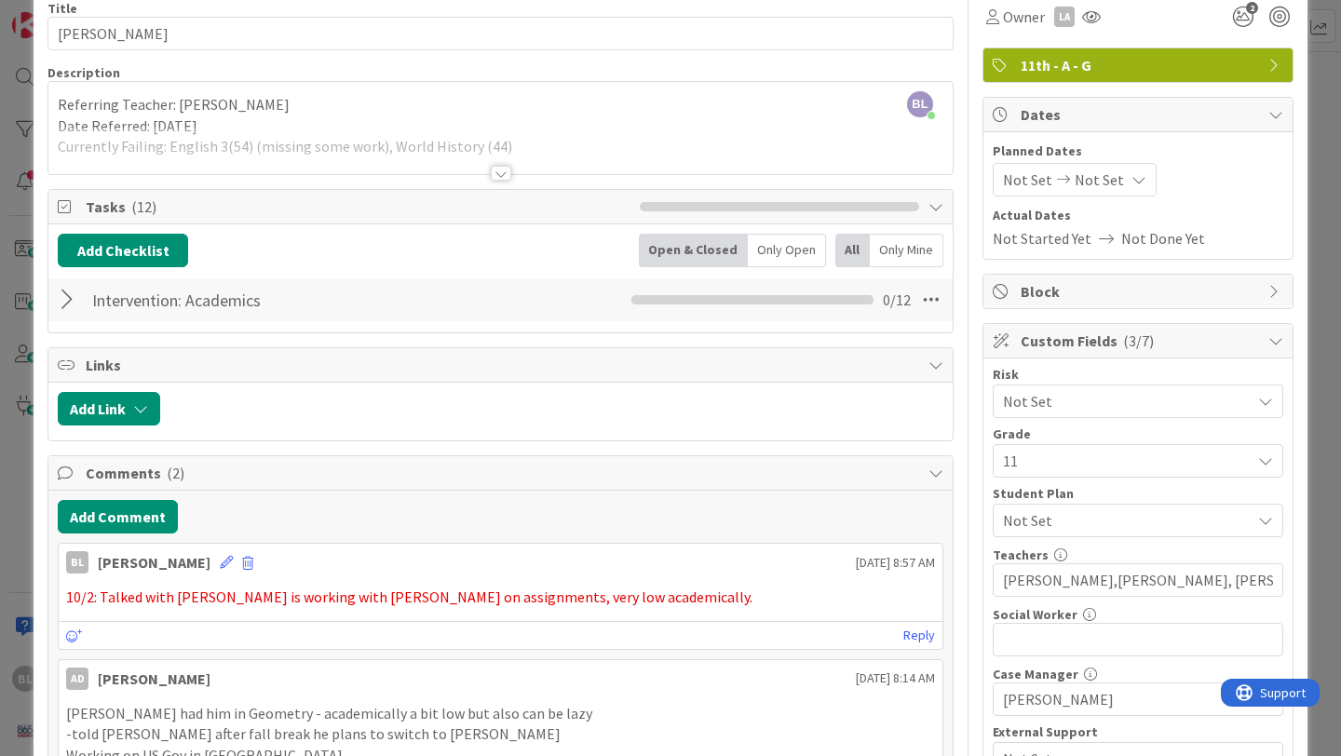
scroll to position [0, 0]
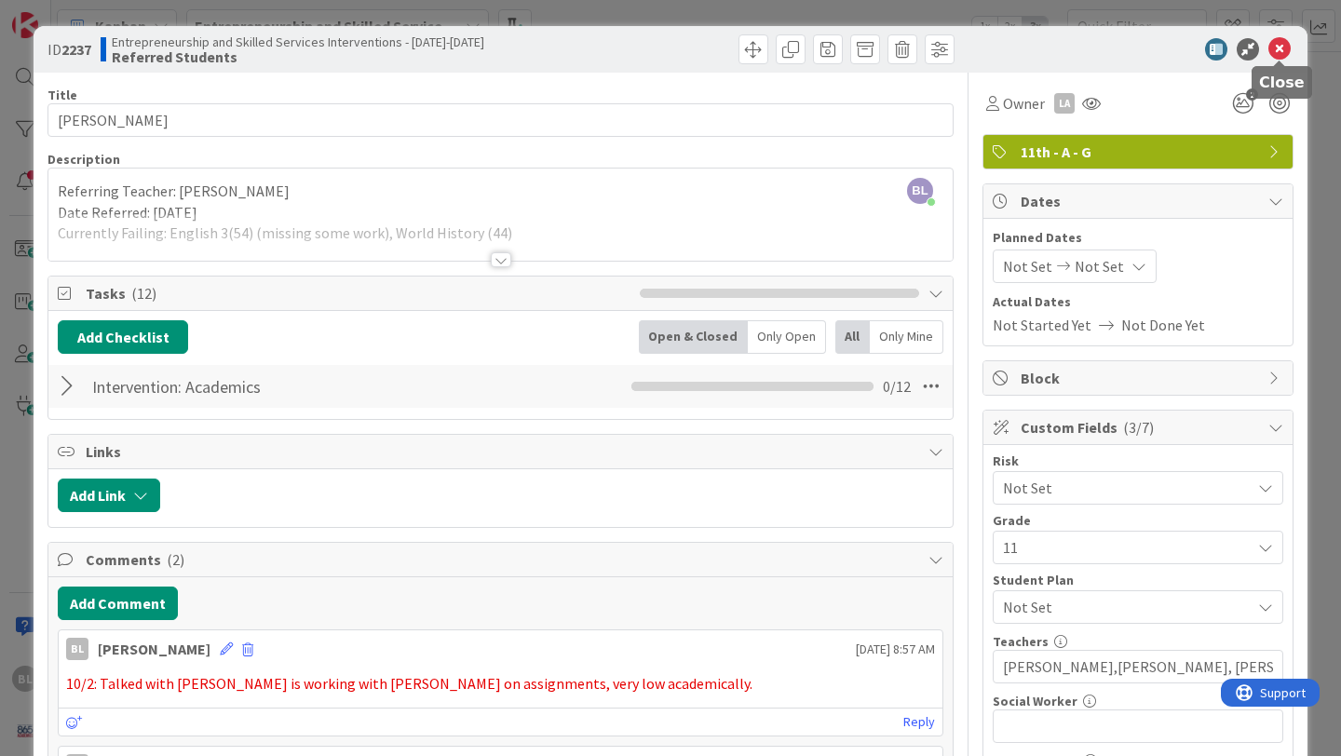
click at [1279, 42] on icon at bounding box center [1280, 49] width 22 height 22
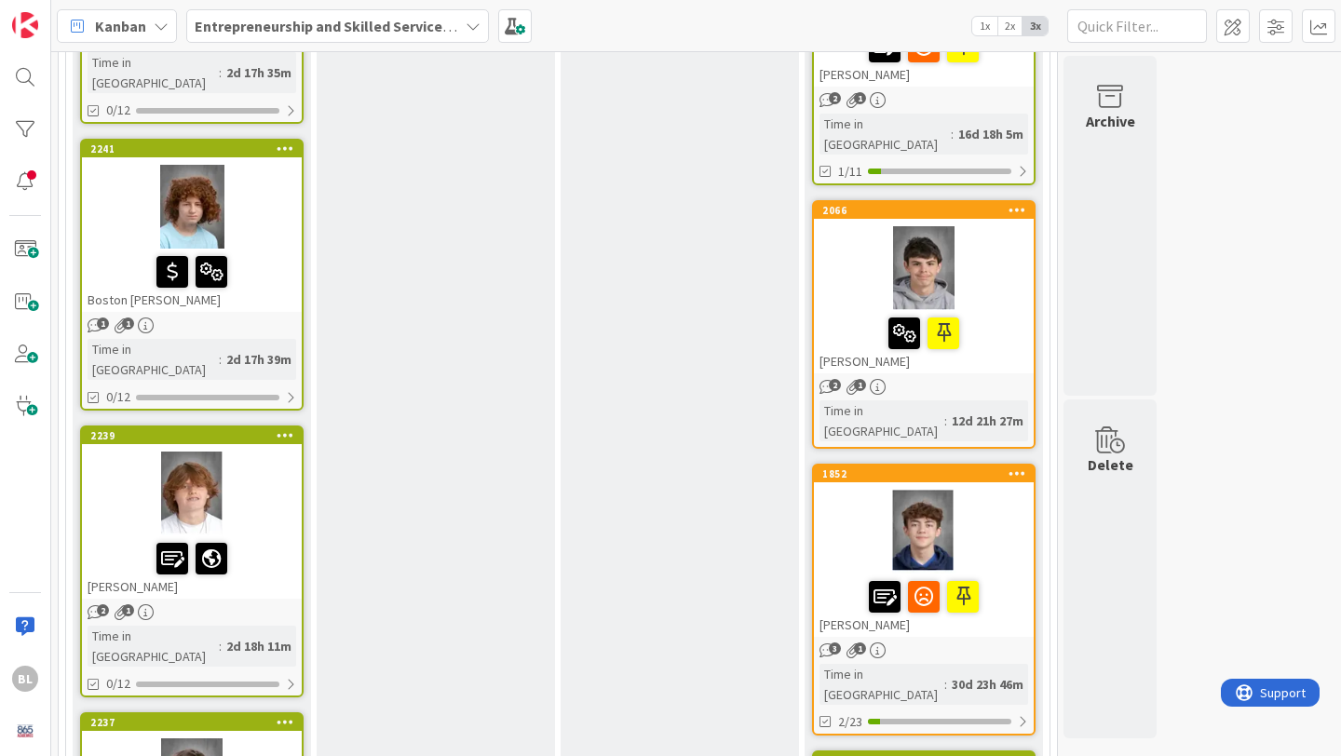
scroll to position [985, 0]
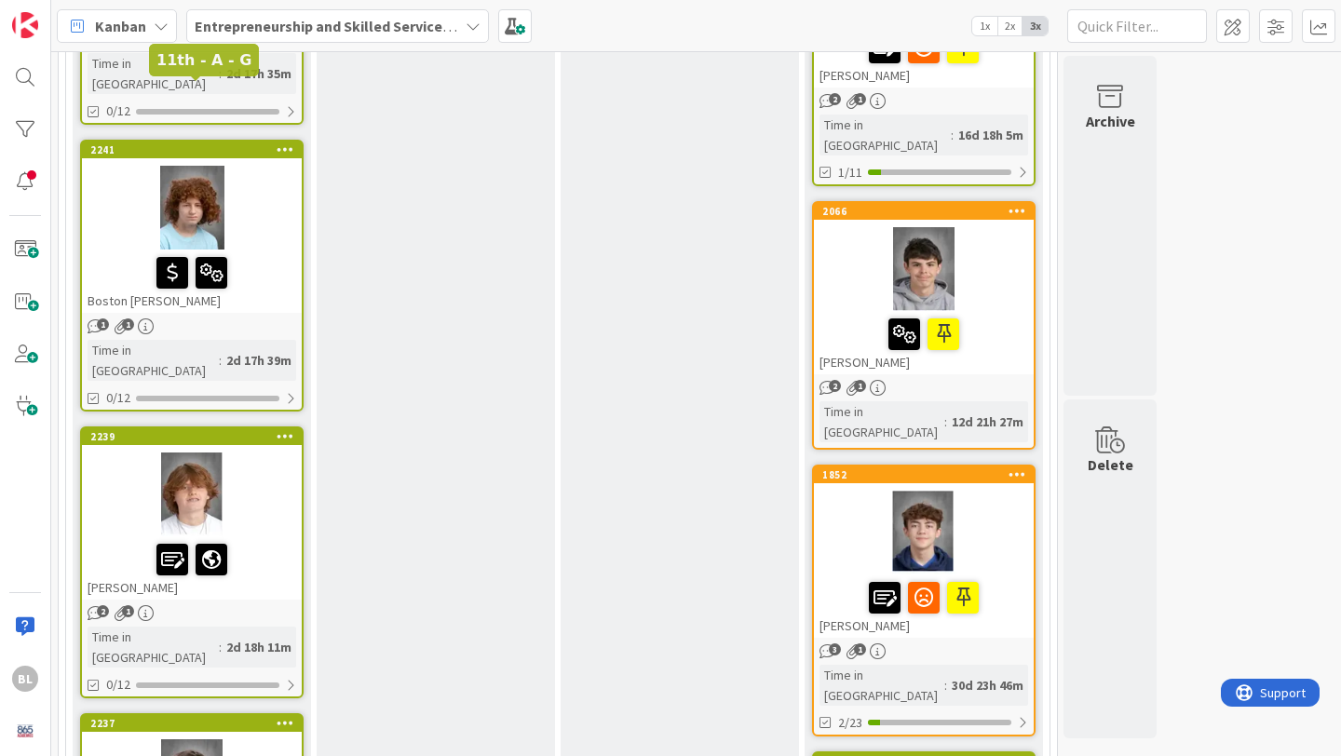
click at [237, 143] on div "2241" at bounding box center [195, 149] width 211 height 13
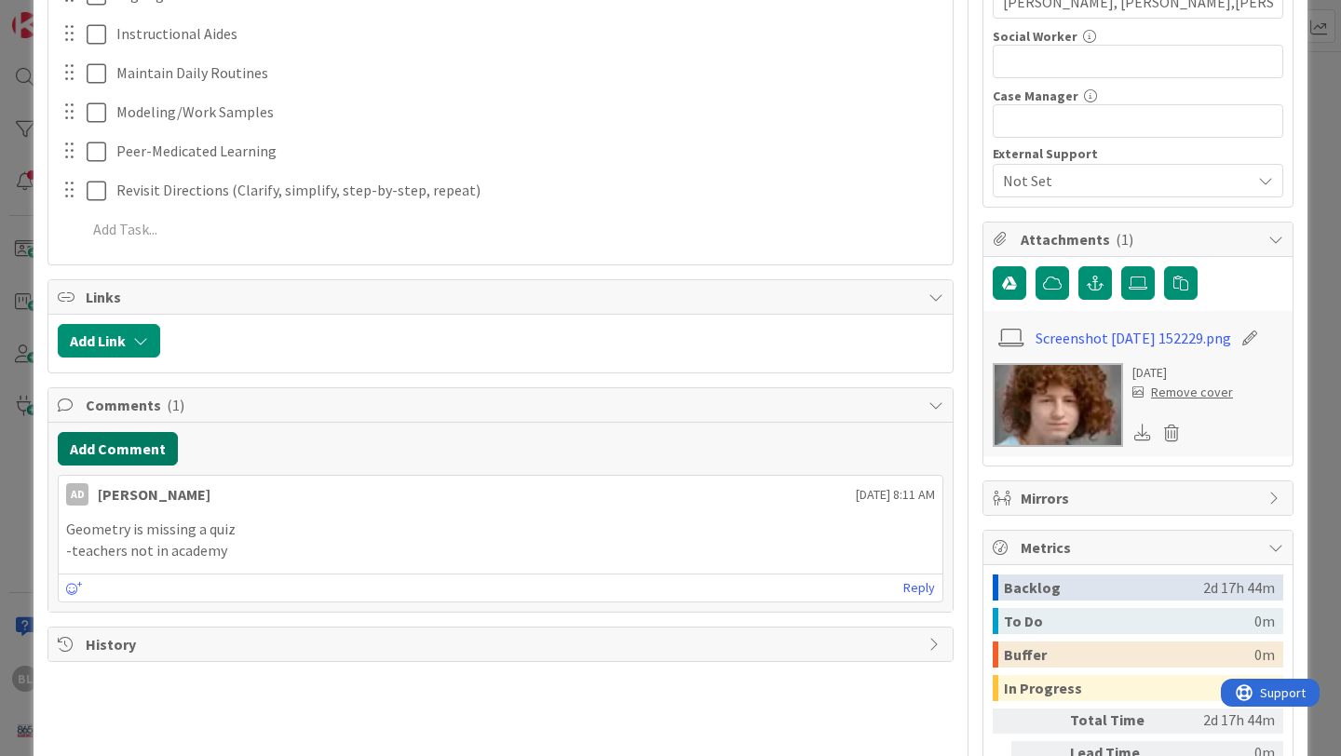
click at [121, 450] on button "Add Comment" at bounding box center [118, 449] width 120 height 34
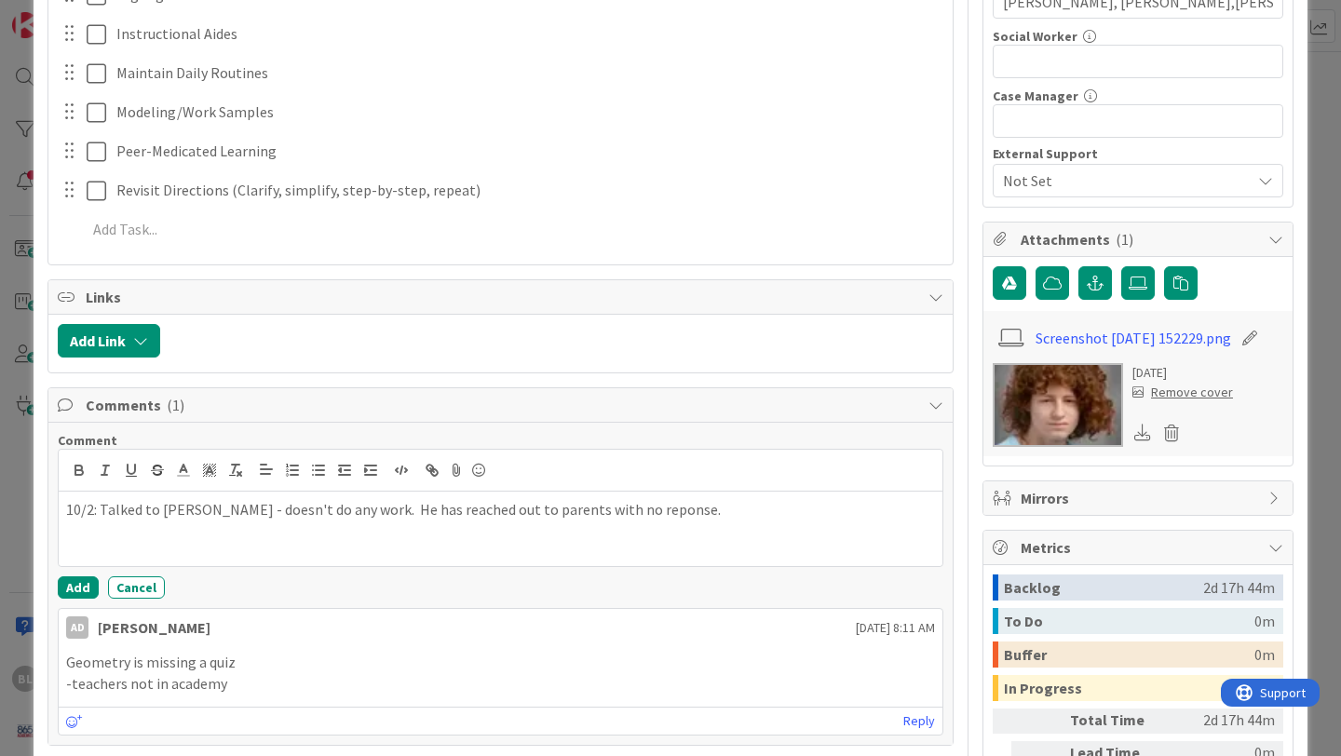
click at [598, 513] on p "10/2: Talked to Meade - doesn't do any work. He has reached out to parents with…" at bounding box center [500, 509] width 869 height 21
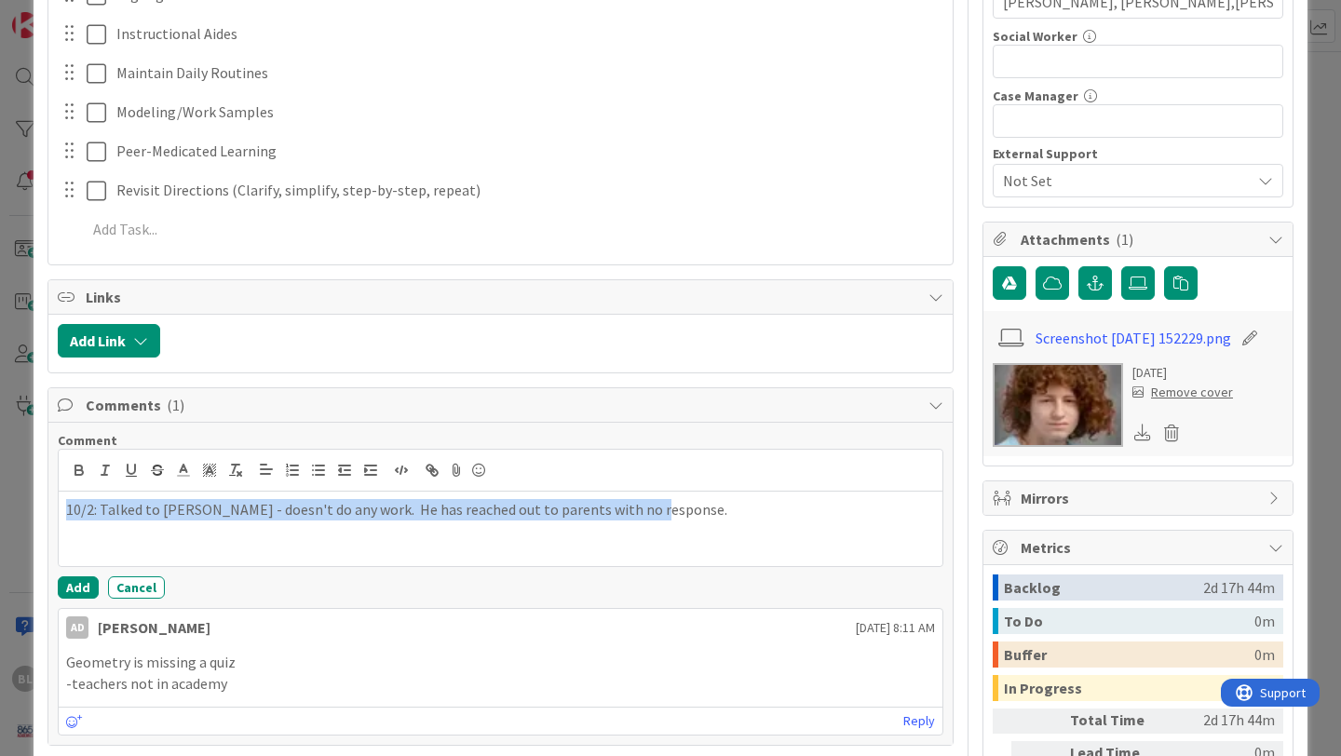
drag, startPoint x: 657, startPoint y: 512, endPoint x: 51, endPoint y: 508, distance: 605.5
click at [51, 508] on div "Comment 10/2: Talked to Meade - doesn't do any work. He has reached out to pare…" at bounding box center [500, 584] width 905 height 322
click at [176, 471] on icon at bounding box center [183, 470] width 17 height 17
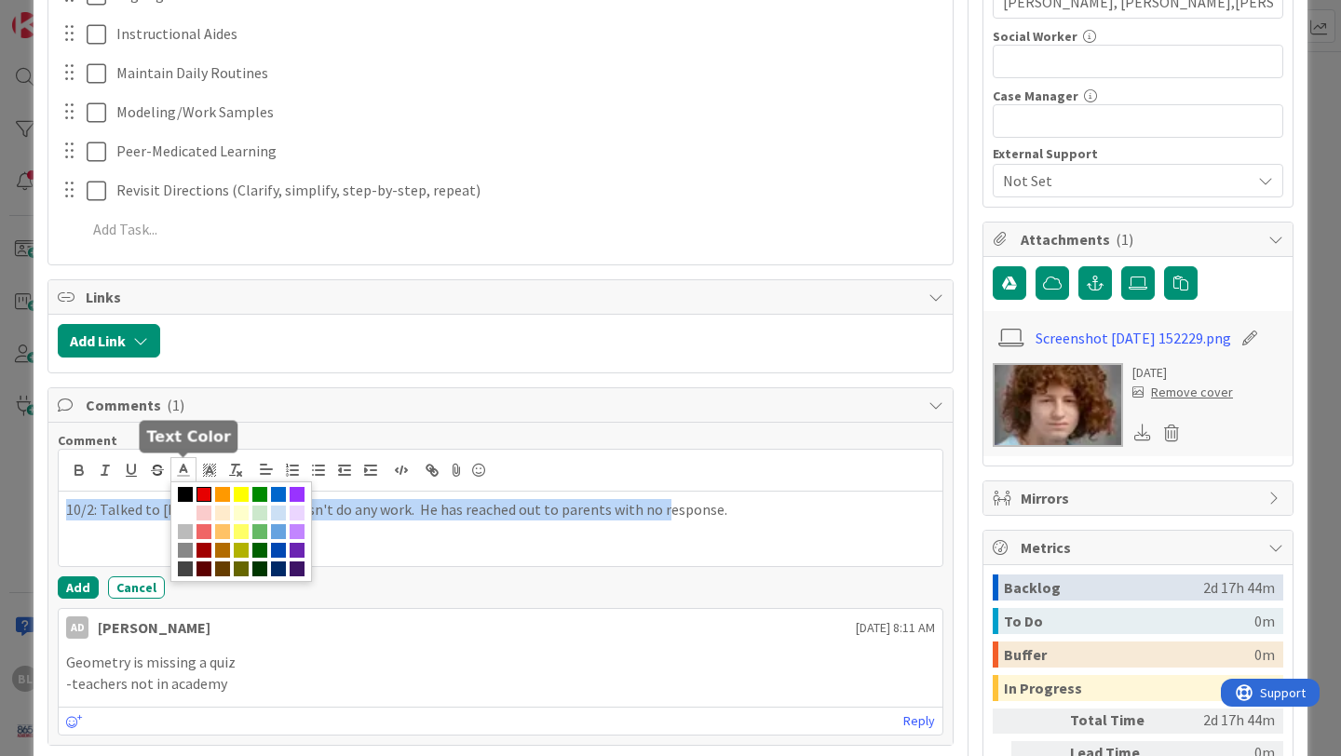
click at [207, 490] on span at bounding box center [204, 494] width 15 height 15
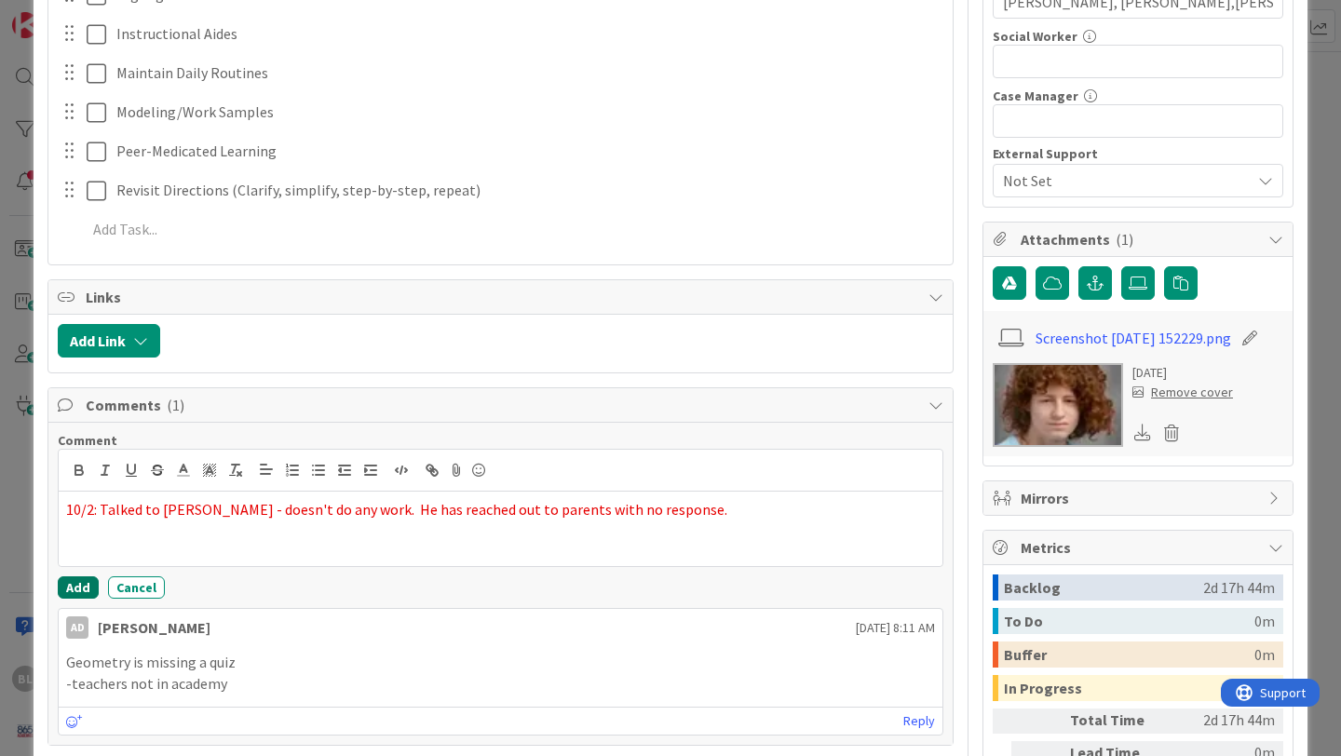
click at [71, 585] on button "Add" at bounding box center [78, 588] width 41 height 22
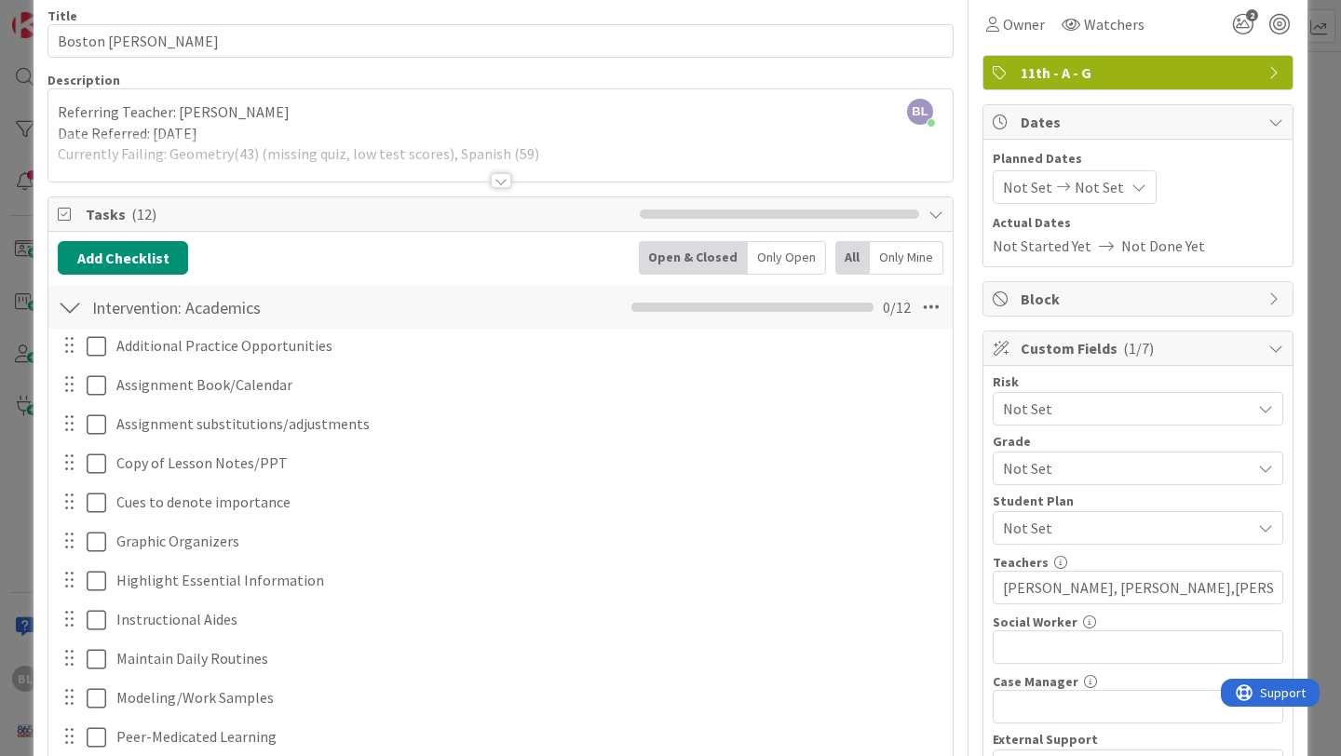
scroll to position [76, 0]
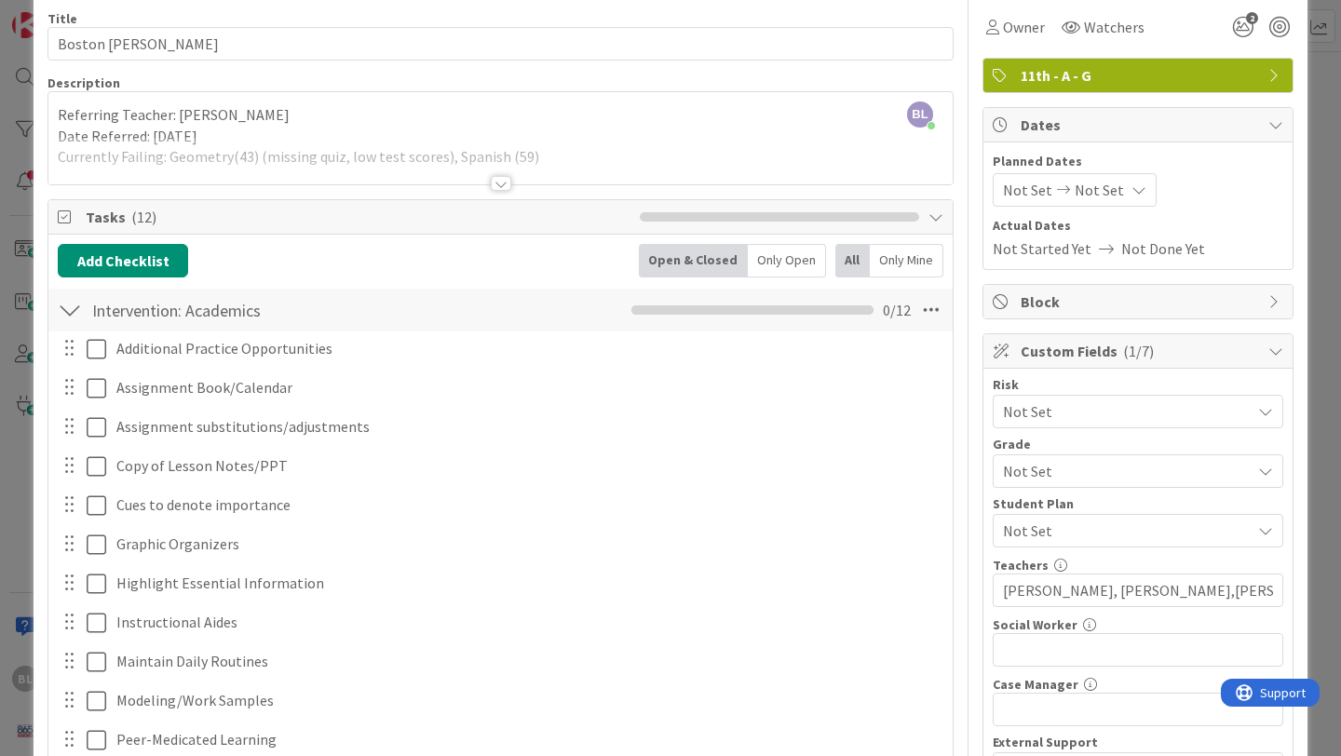
click at [67, 310] on div at bounding box center [70, 310] width 24 height 34
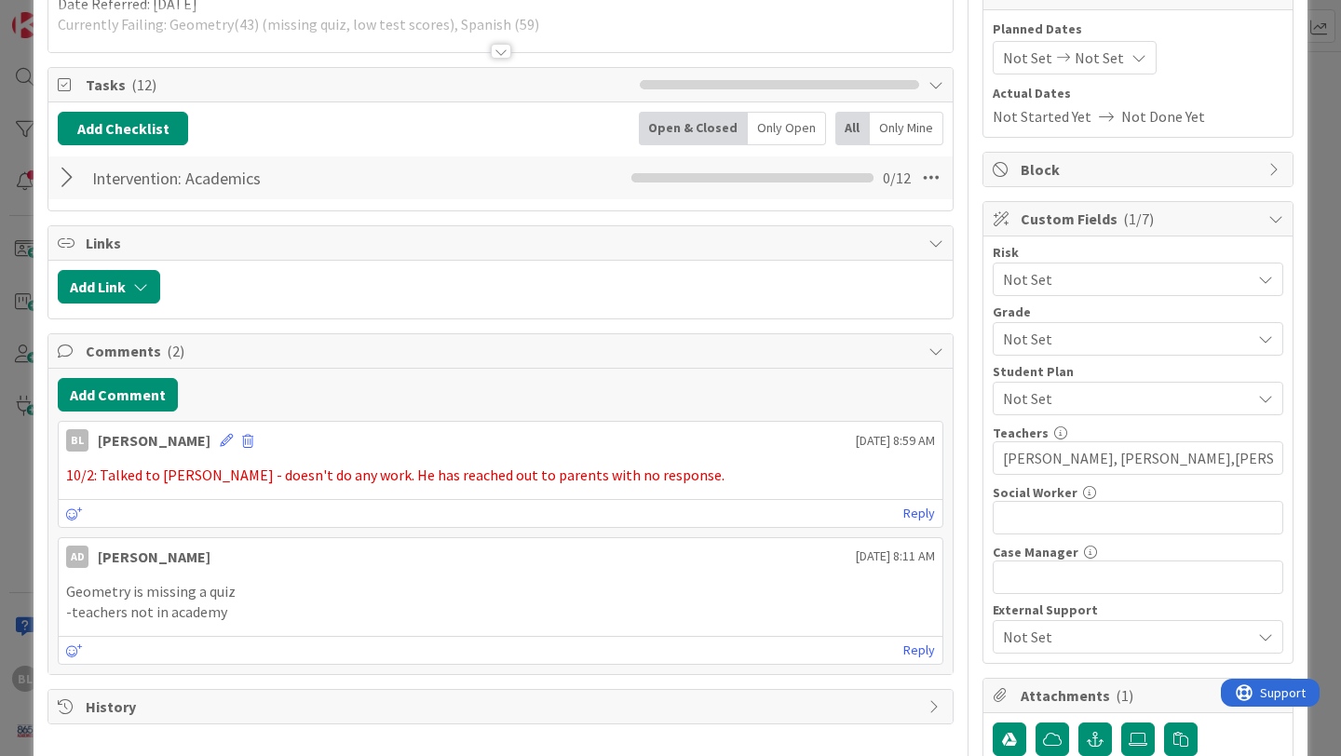
scroll to position [0, 0]
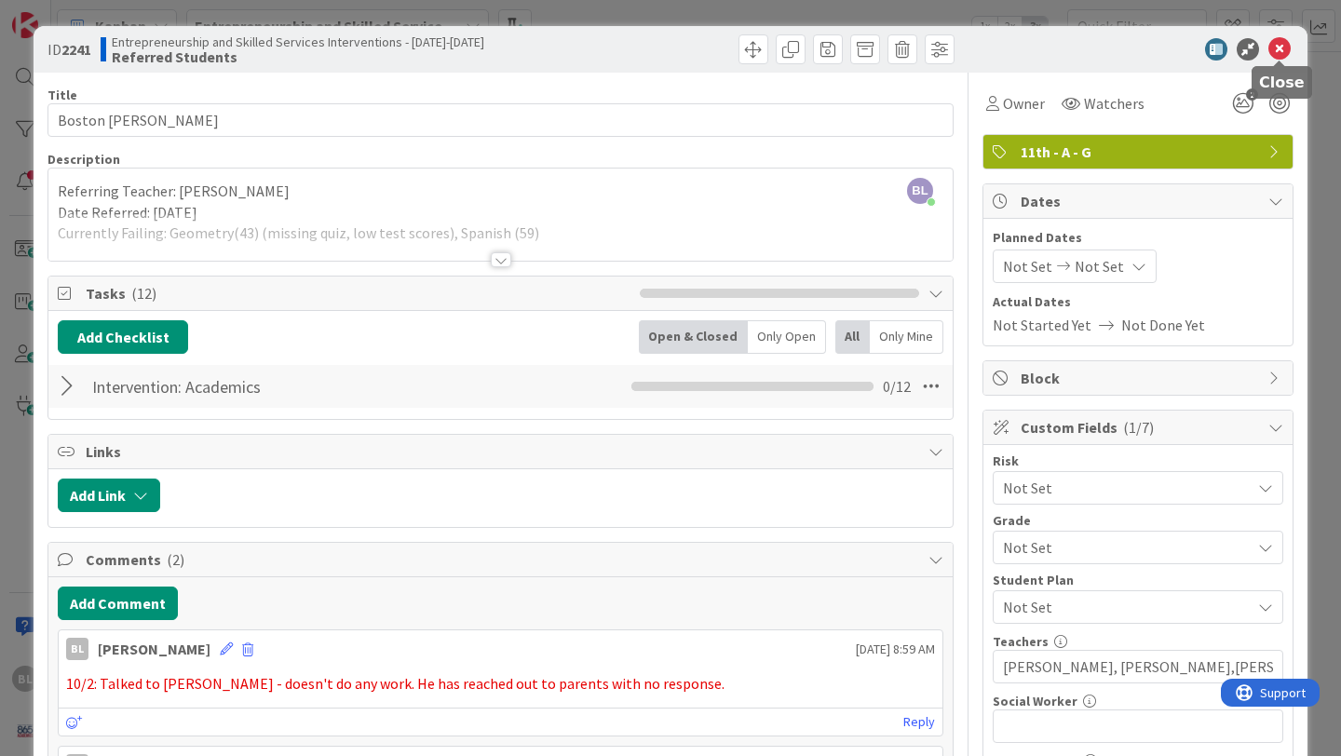
click at [1281, 46] on icon at bounding box center [1280, 49] width 22 height 22
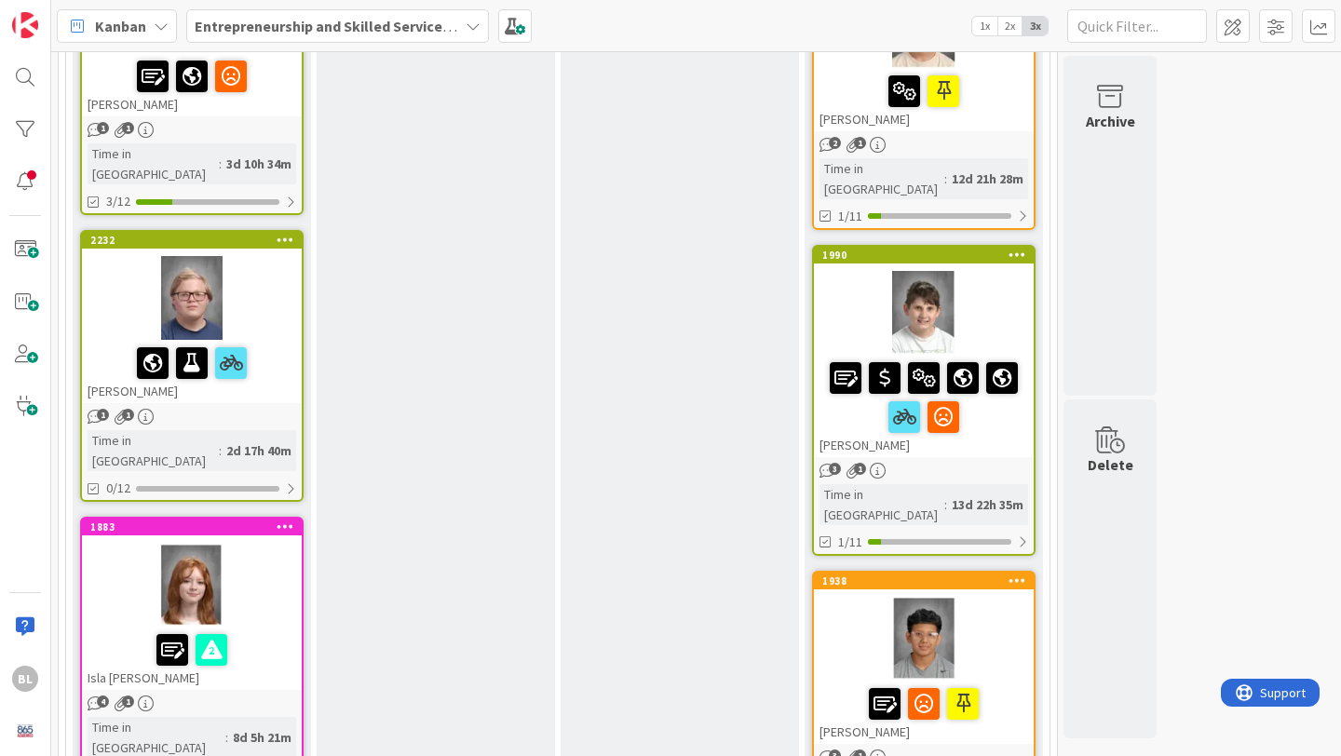
scroll to position [2293, 0]
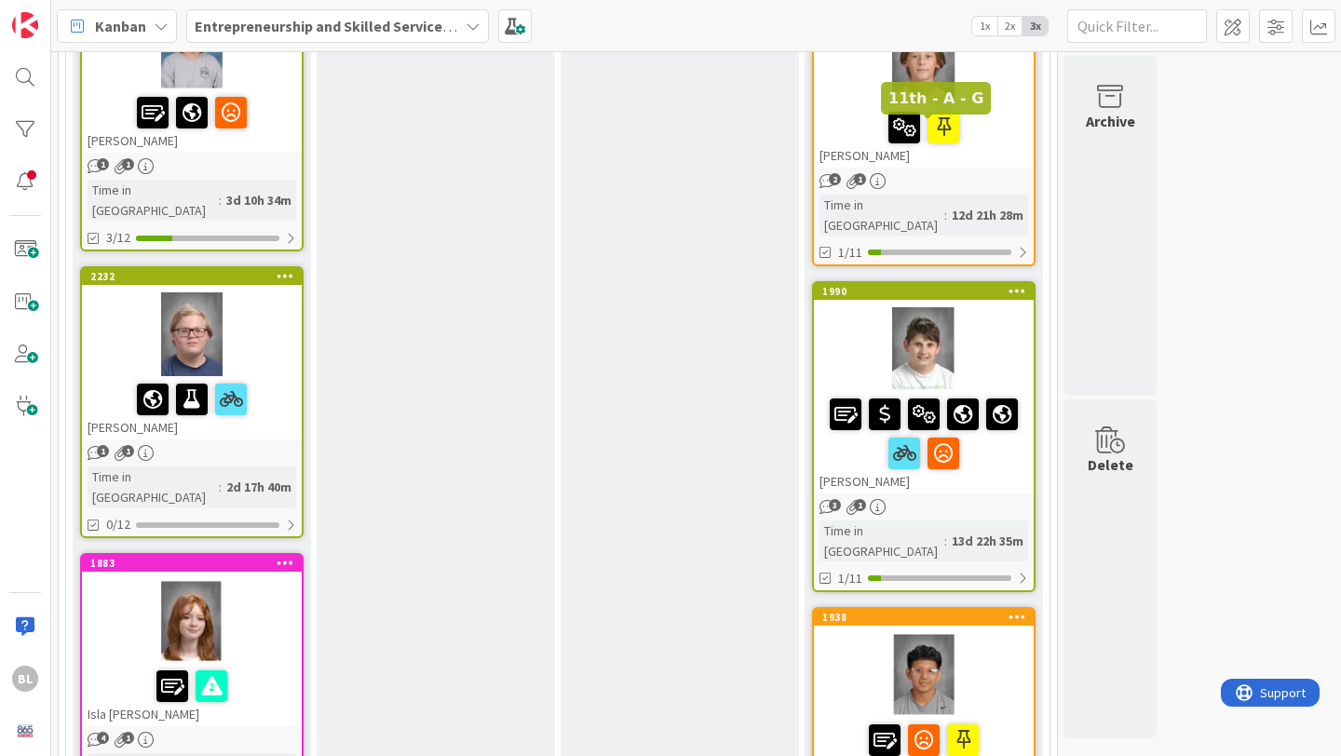
click at [973, 285] on div "1990" at bounding box center [928, 291] width 211 height 13
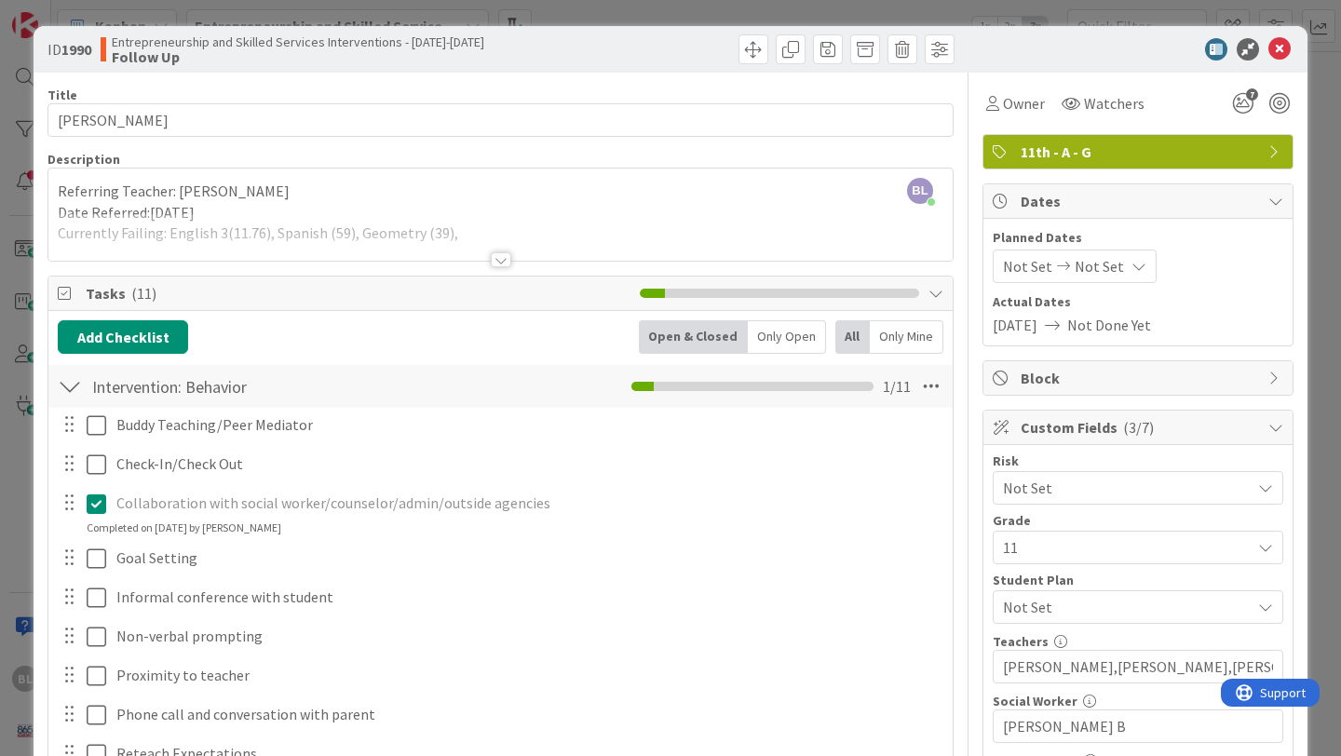
click at [65, 384] on div at bounding box center [70, 387] width 24 height 34
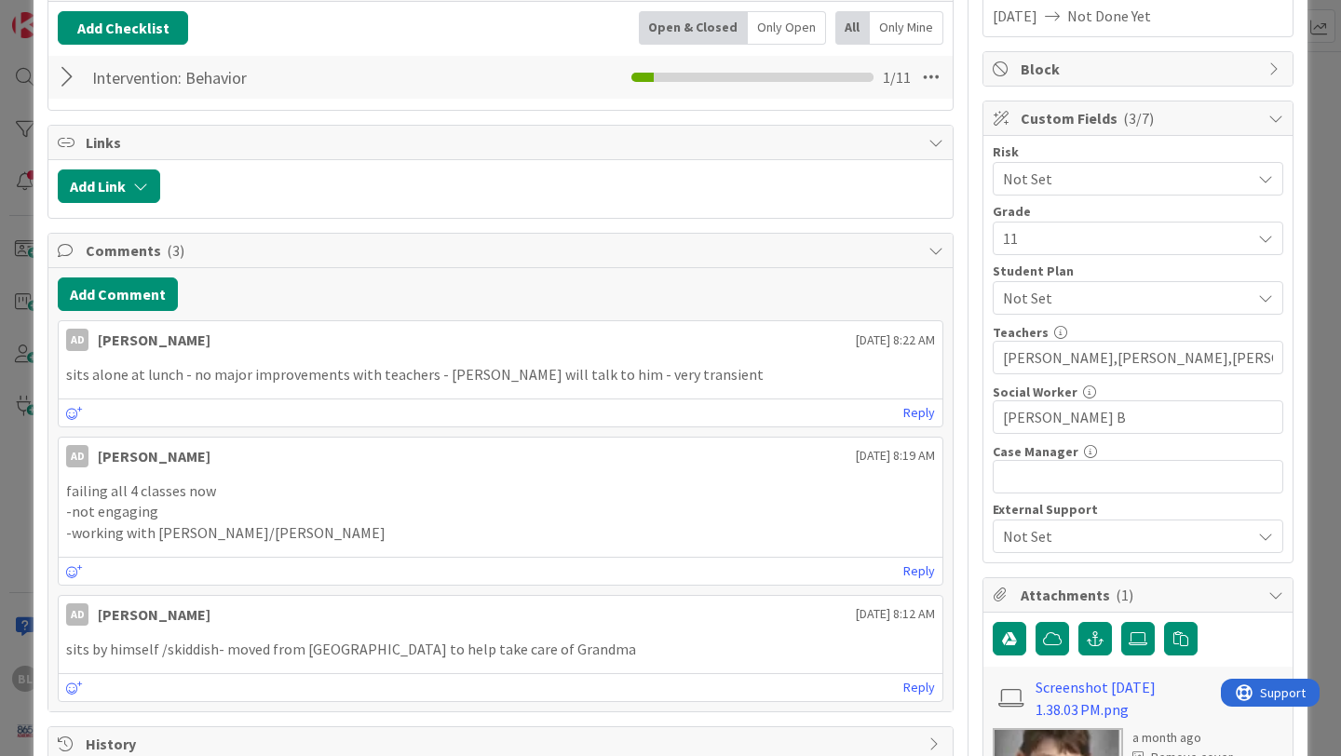
scroll to position [318, 0]
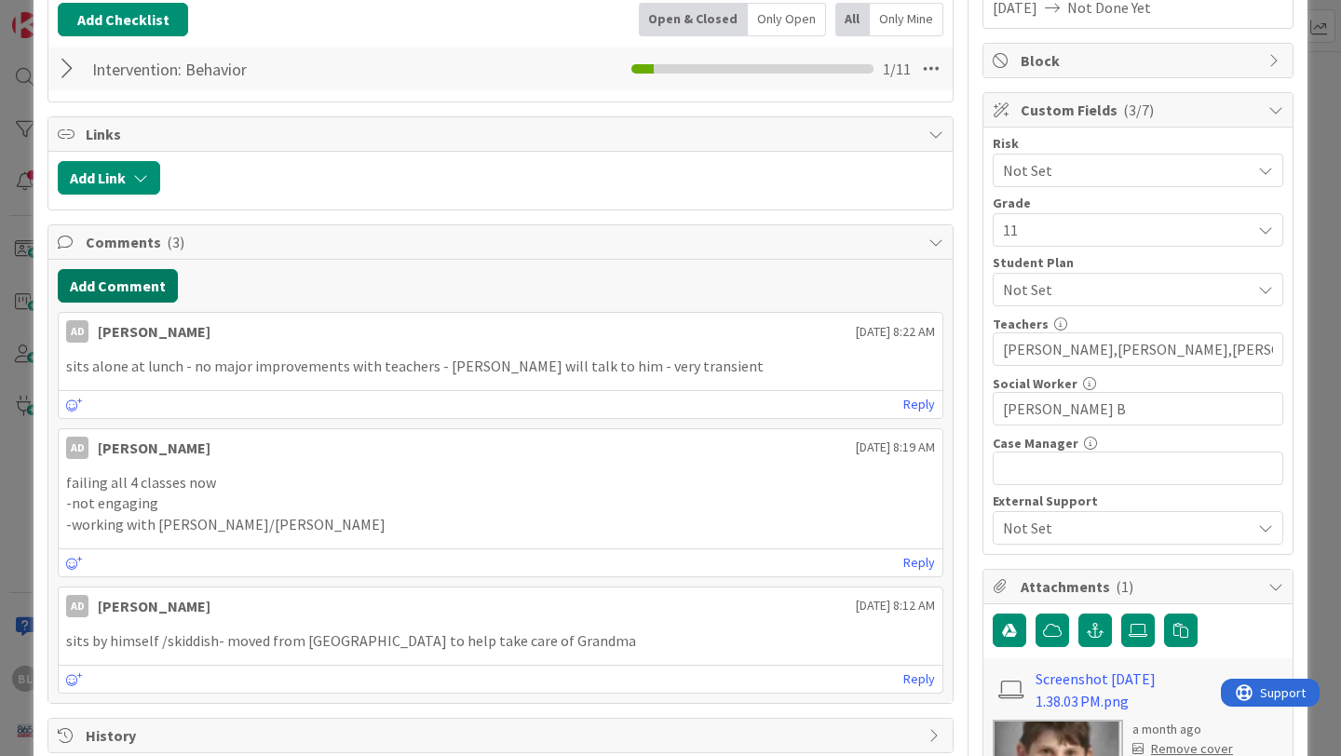
click at [120, 289] on button "Add Comment" at bounding box center [118, 286] width 120 height 34
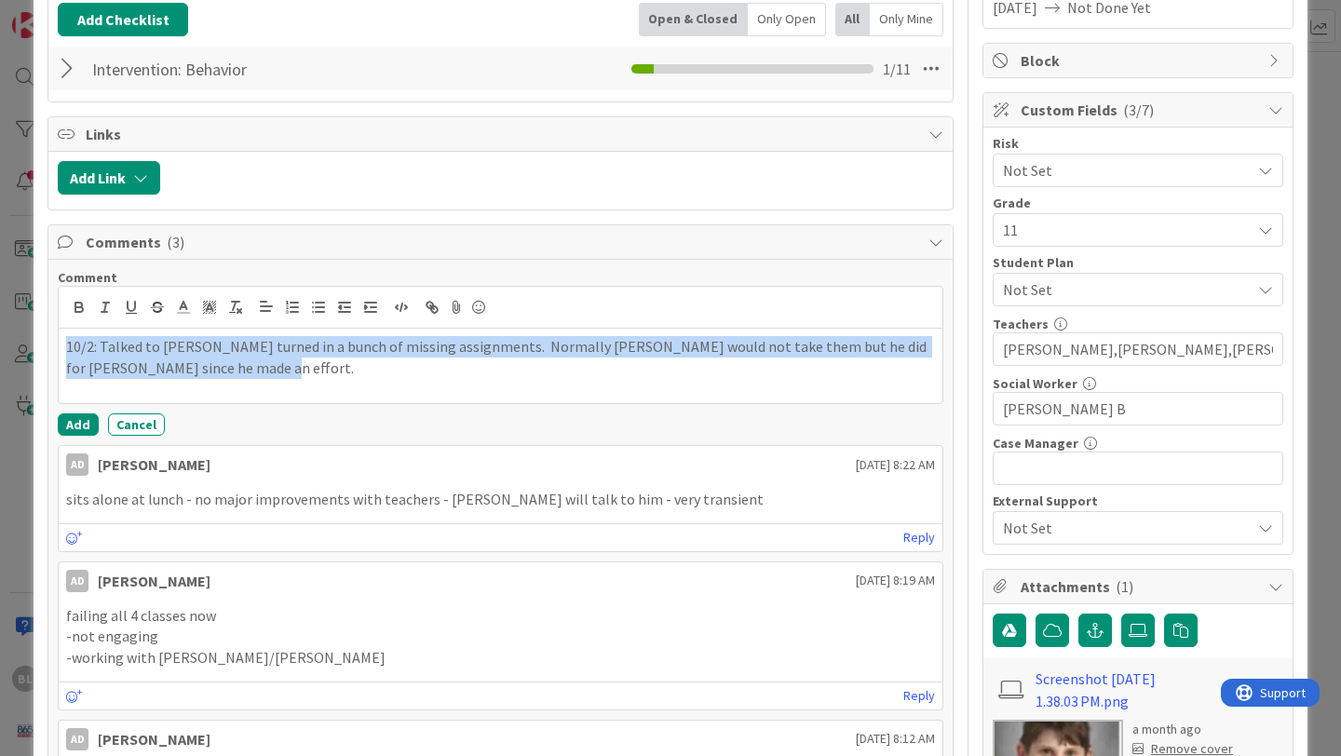
drag, startPoint x: 183, startPoint y: 374, endPoint x: 52, endPoint y: 342, distance: 134.2
click at [52, 342] on div "Comment 10/2: Talked to Meade - Willie turned in a bunch of missing assignments…" at bounding box center [500, 548] width 905 height 577
click at [186, 306] on polyline at bounding box center [184, 305] width 7 height 7
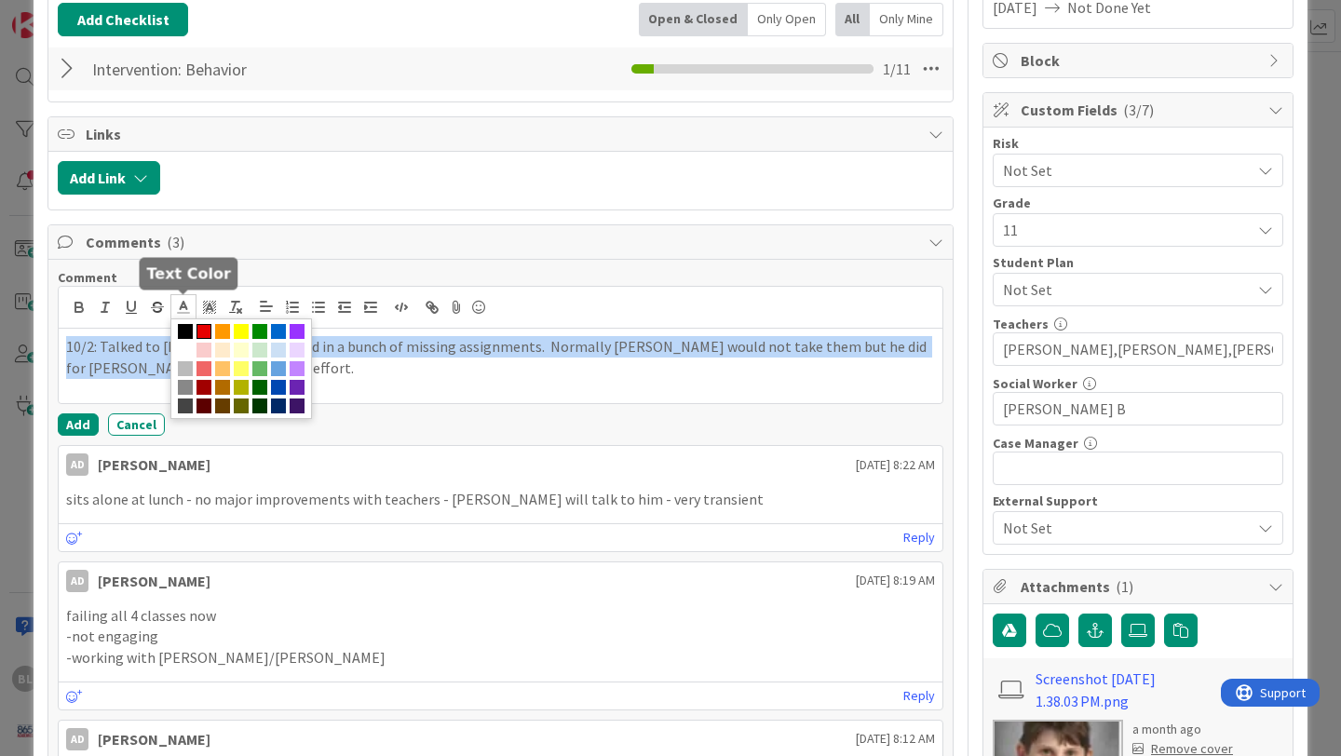
click at [206, 329] on span at bounding box center [204, 331] width 15 height 15
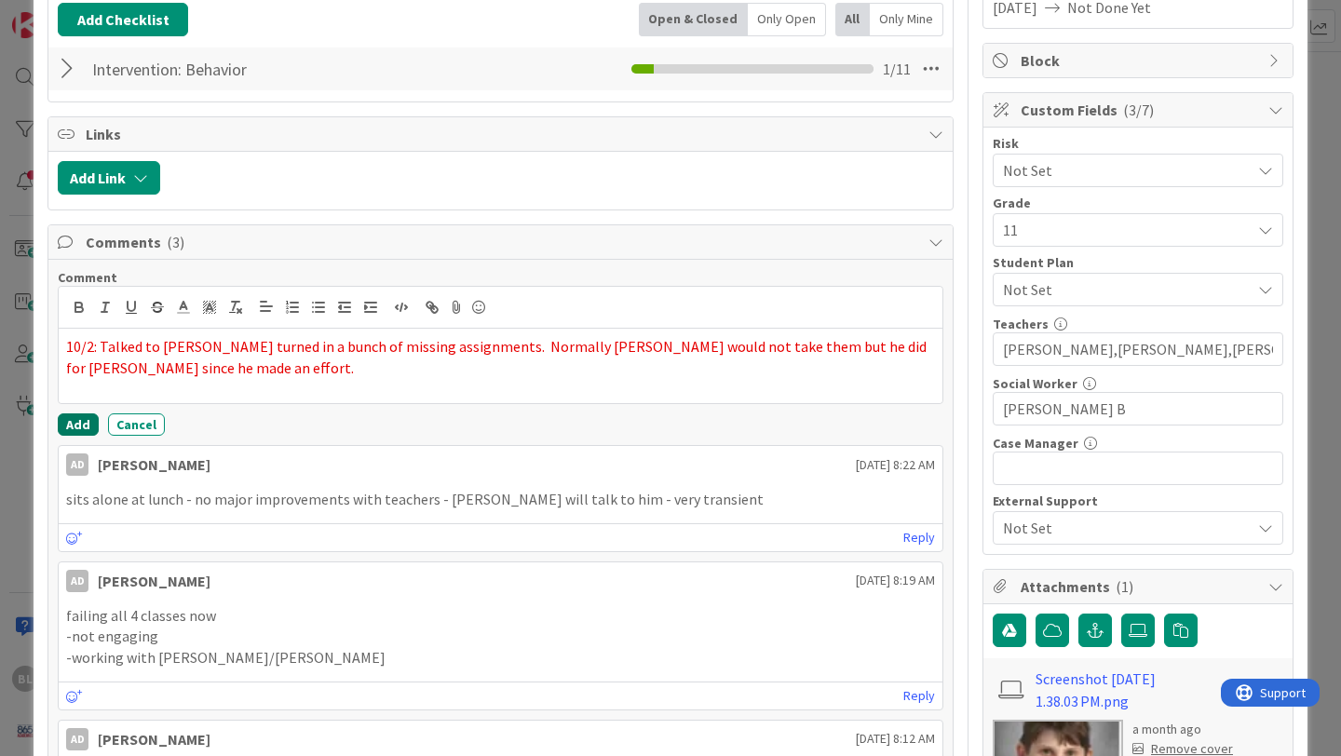
click at [79, 421] on button "Add" at bounding box center [78, 425] width 41 height 22
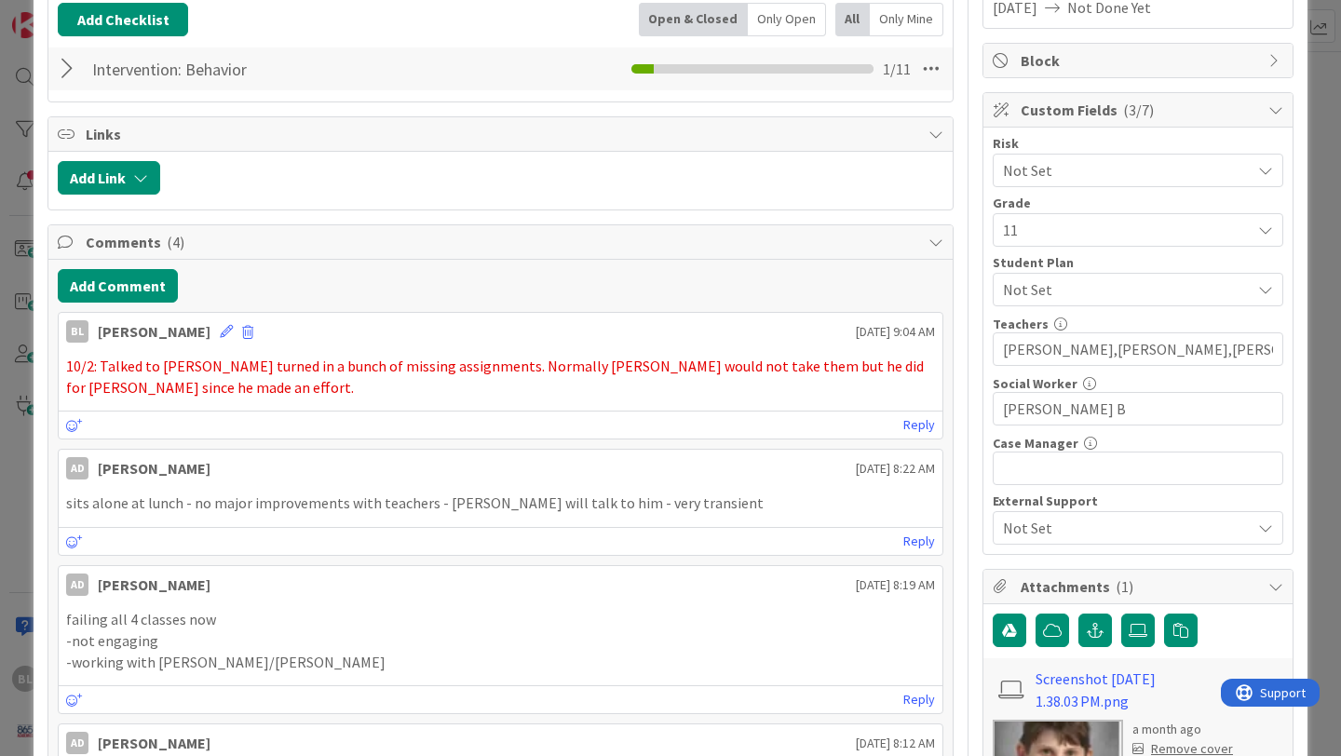
scroll to position [0, 0]
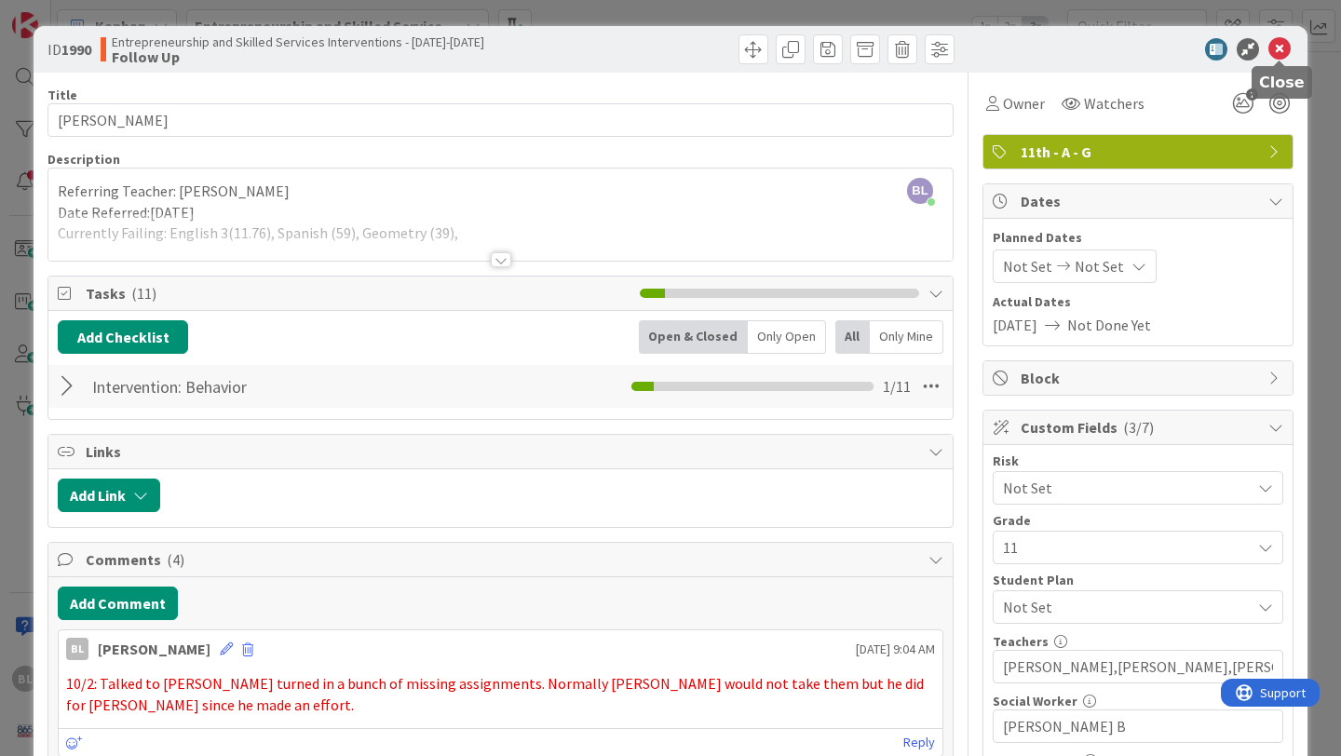
click at [1283, 48] on icon at bounding box center [1280, 49] width 22 height 22
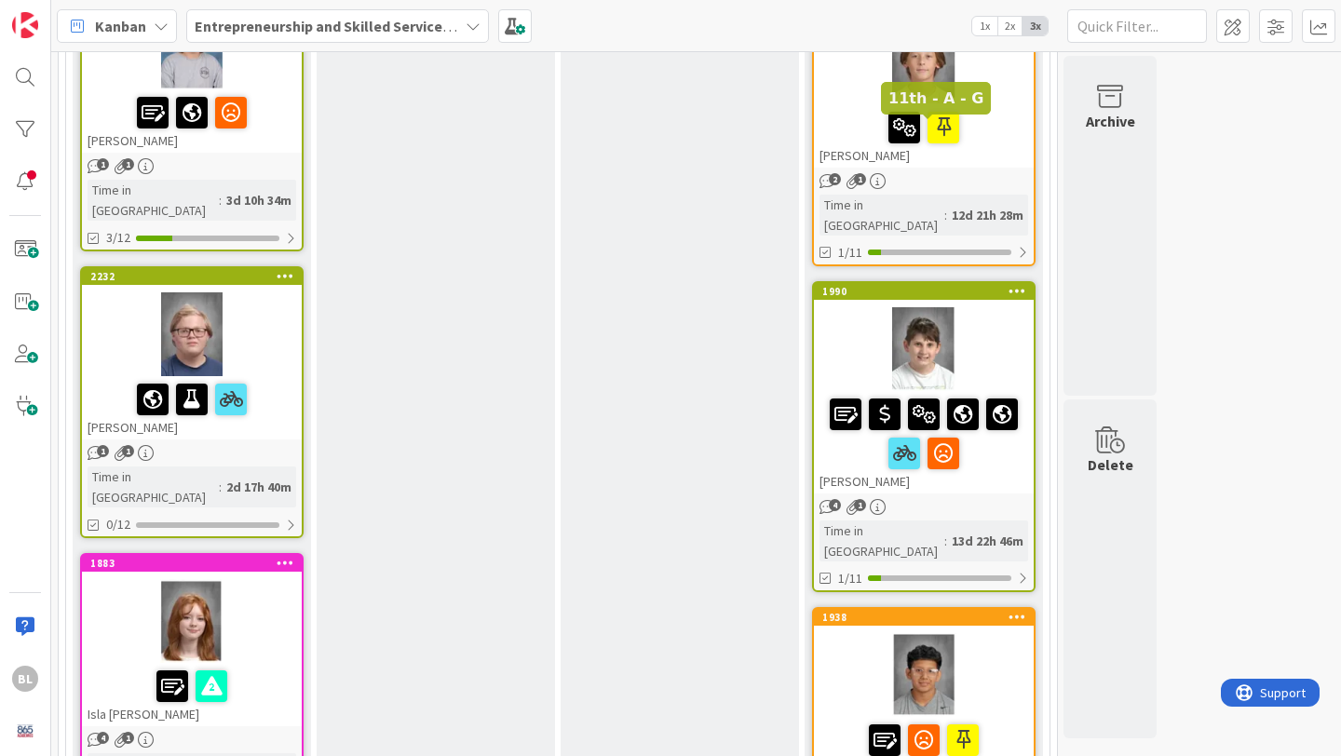
click at [885, 285] on div "1990" at bounding box center [928, 291] width 211 height 13
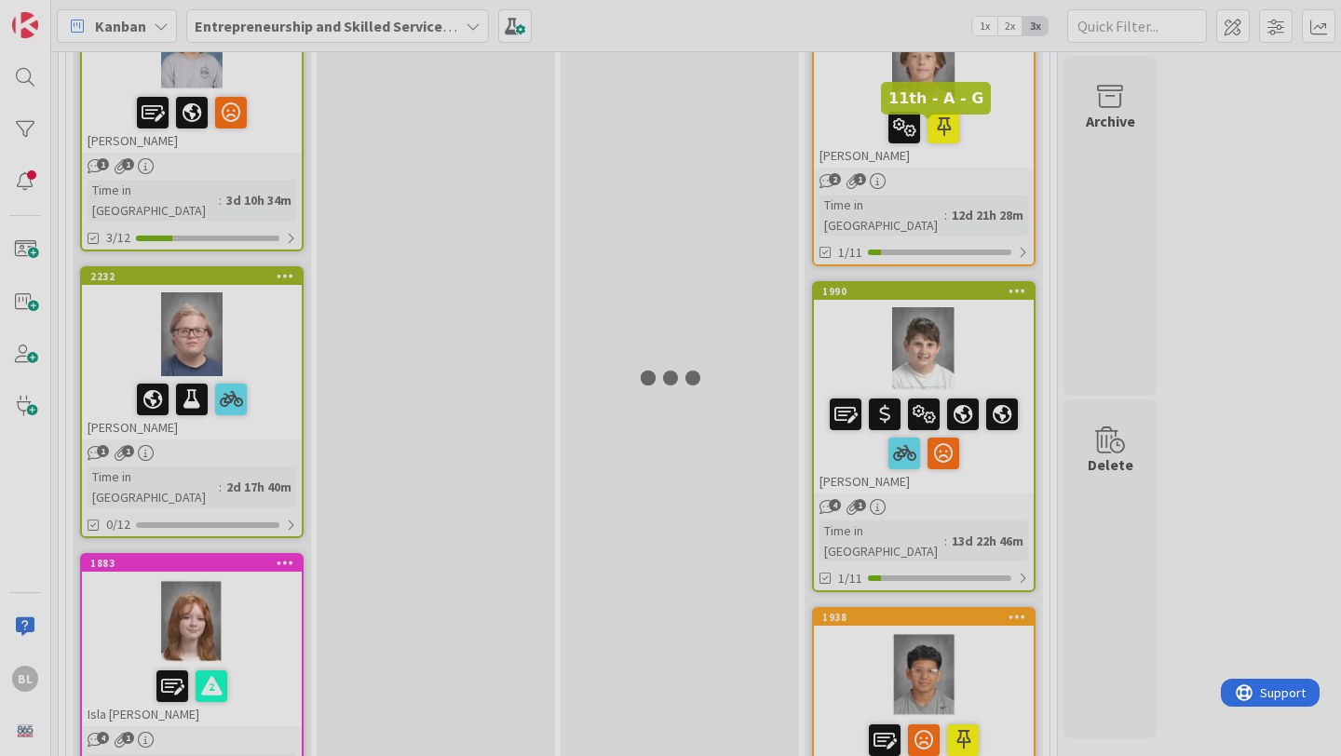
click at [885, 127] on div at bounding box center [670, 378] width 1341 height 756
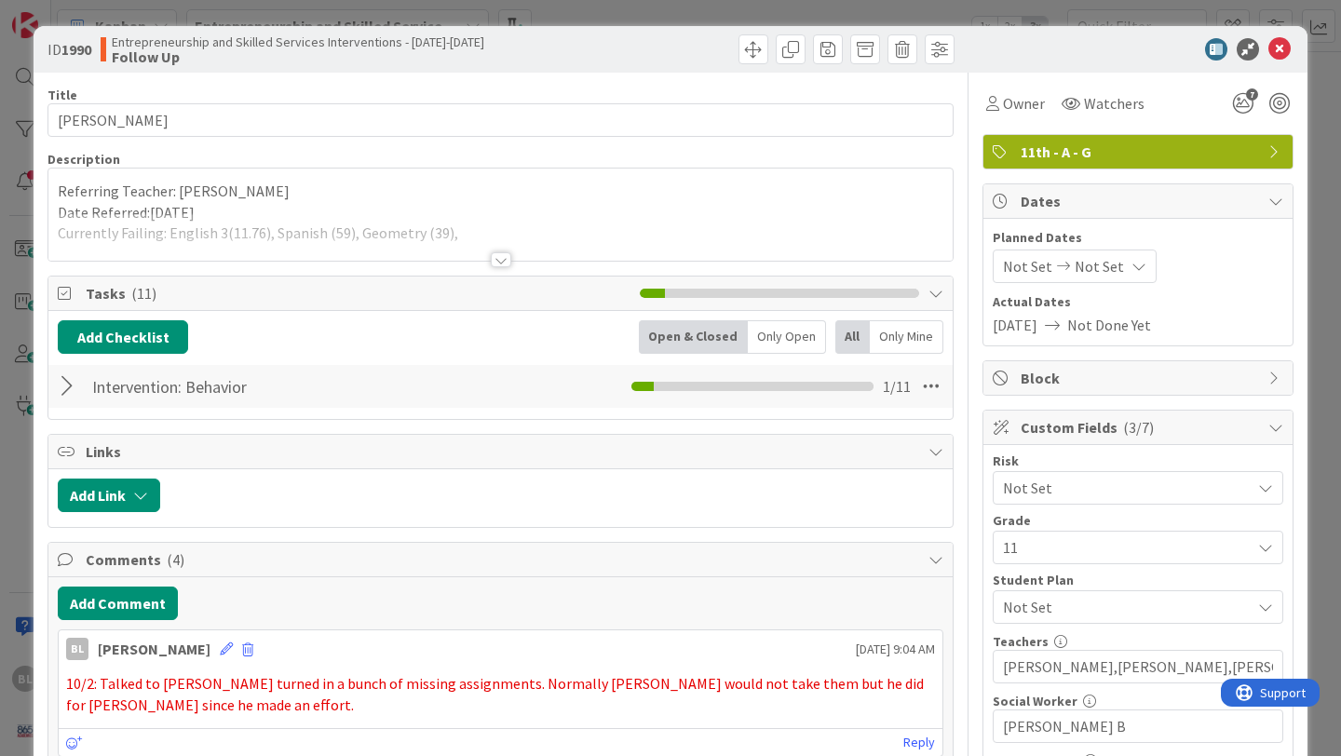
click at [503, 260] on div at bounding box center [501, 259] width 20 height 15
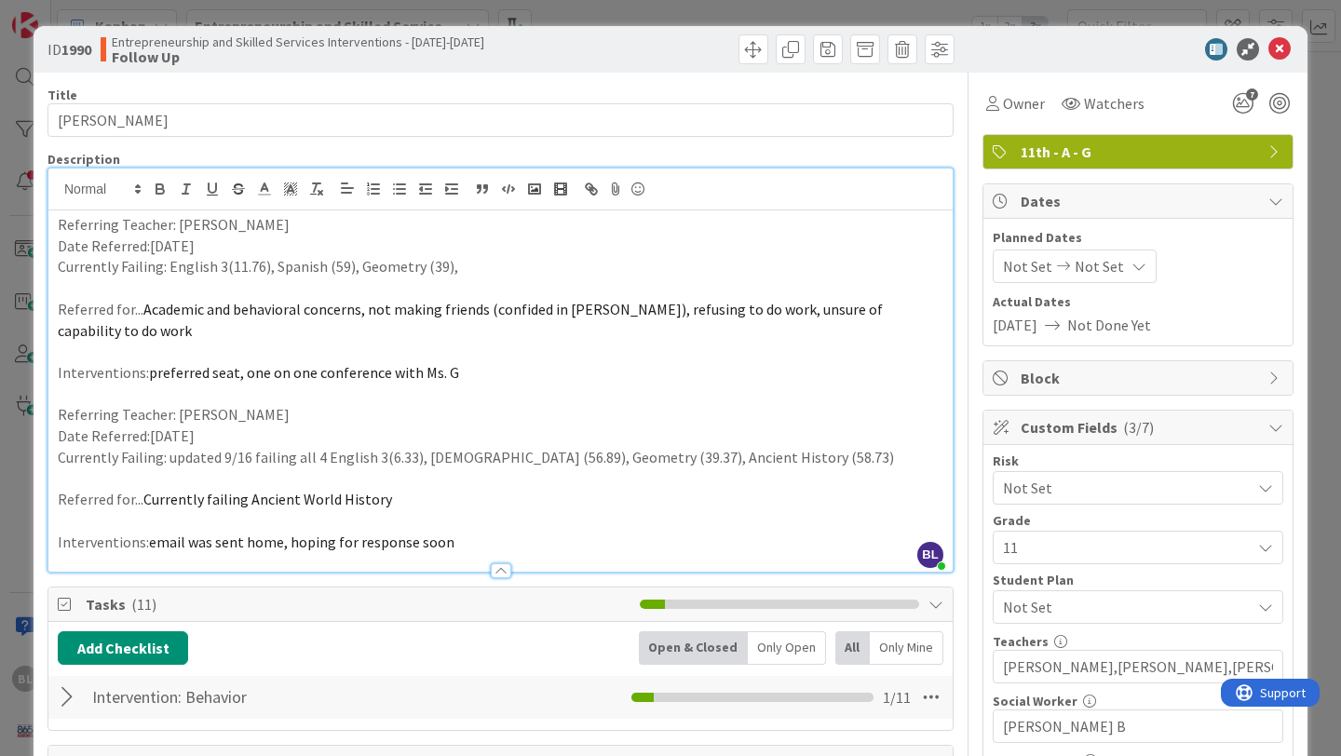
click at [466, 268] on p "Currently Failing: English 3(11.76), Spanish (59), Geometry (39)," at bounding box center [501, 266] width 886 height 21
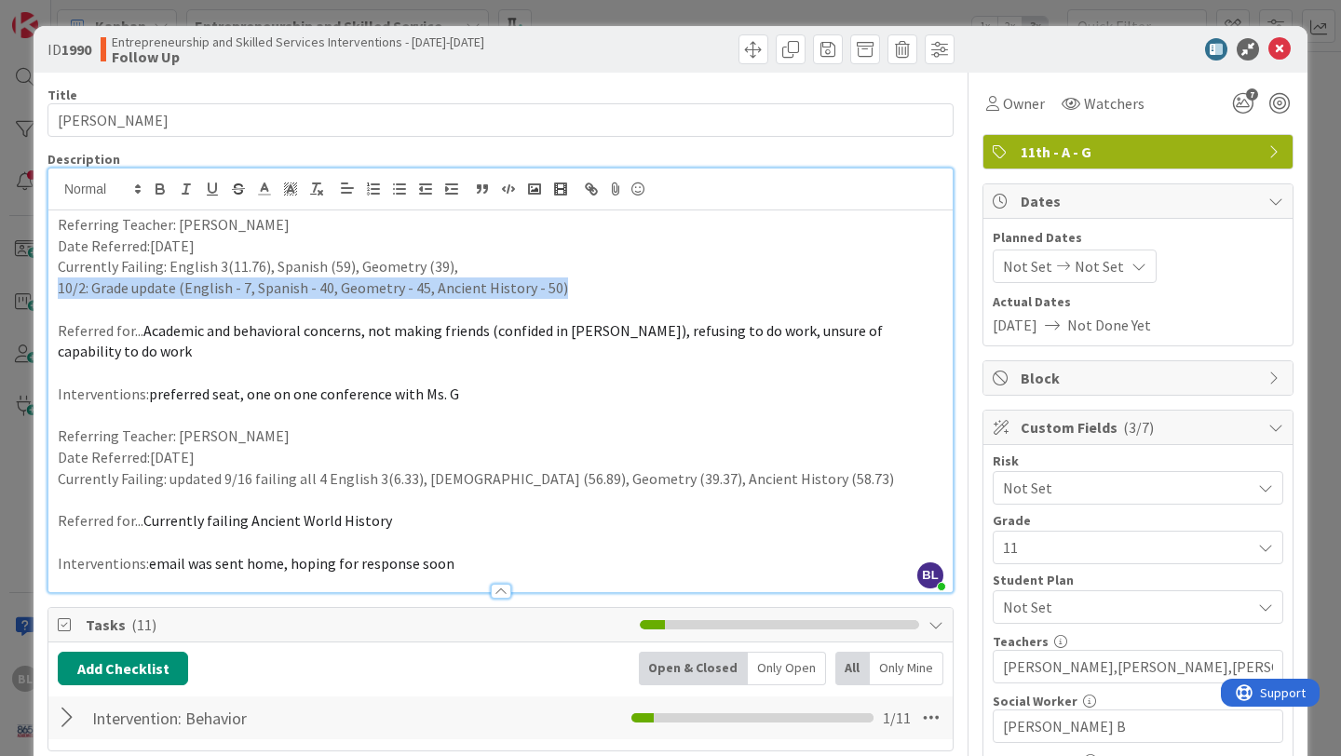
drag, startPoint x: 557, startPoint y: 287, endPoint x: 48, endPoint y: 297, distance: 508.7
click at [48, 297] on div "Referring Teacher: Kaycee Miller Date Referred:9/4/2025 Currently Failing: Engl…" at bounding box center [500, 402] width 905 height 382
click at [269, 182] on icon at bounding box center [264, 189] width 17 height 17
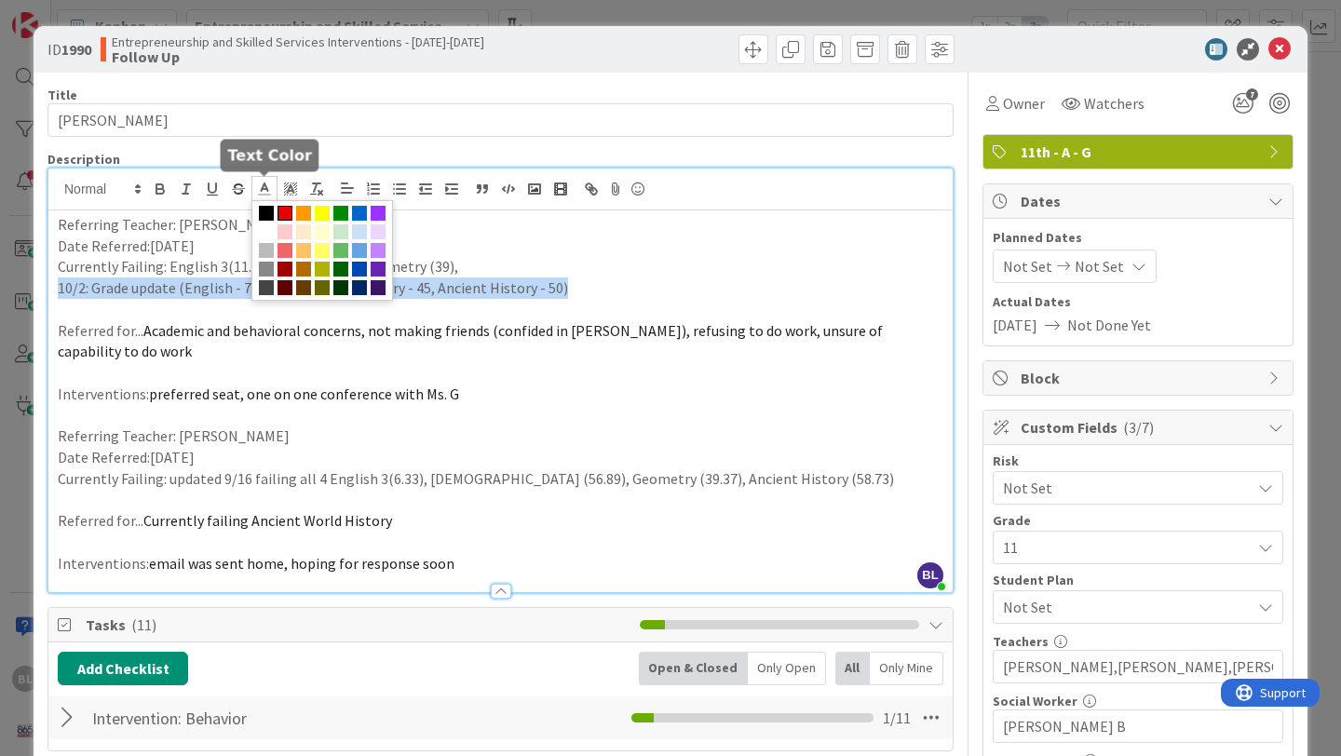
click at [287, 211] on span at bounding box center [285, 213] width 15 height 15
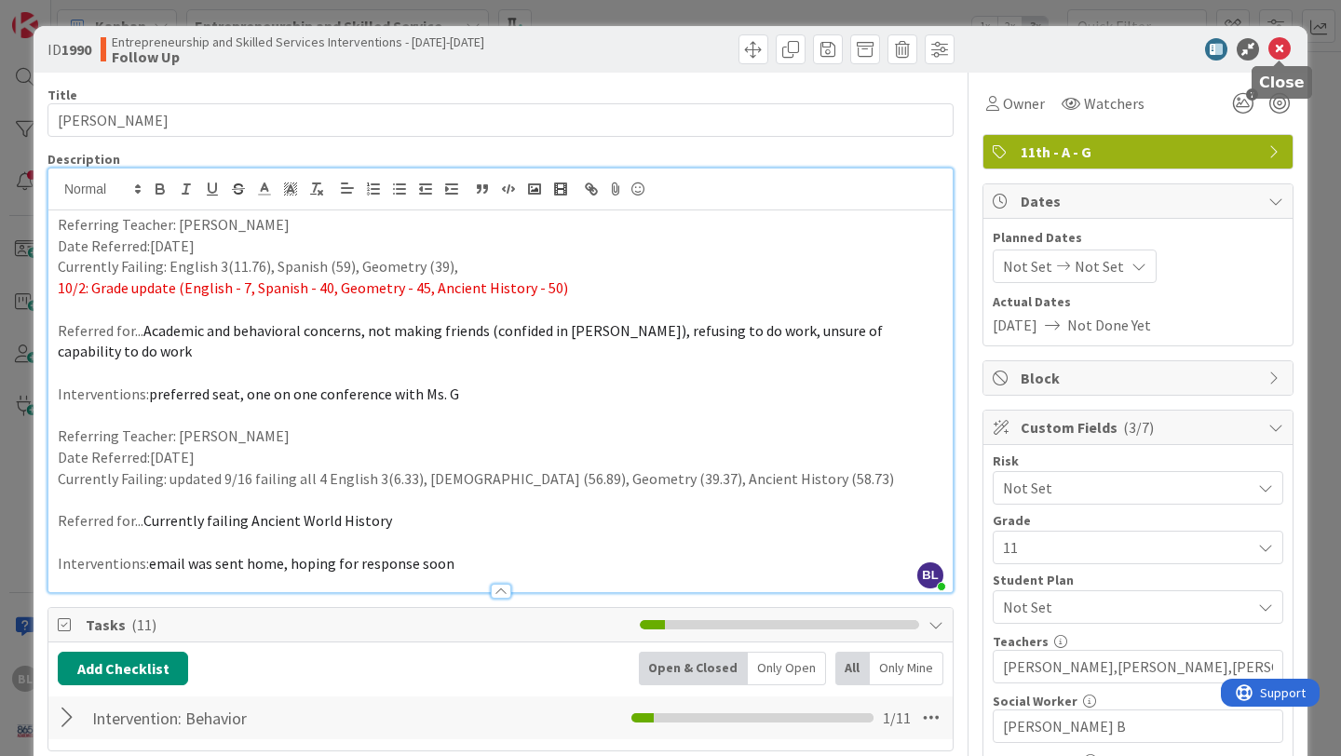
click at [1282, 47] on icon at bounding box center [1280, 49] width 22 height 22
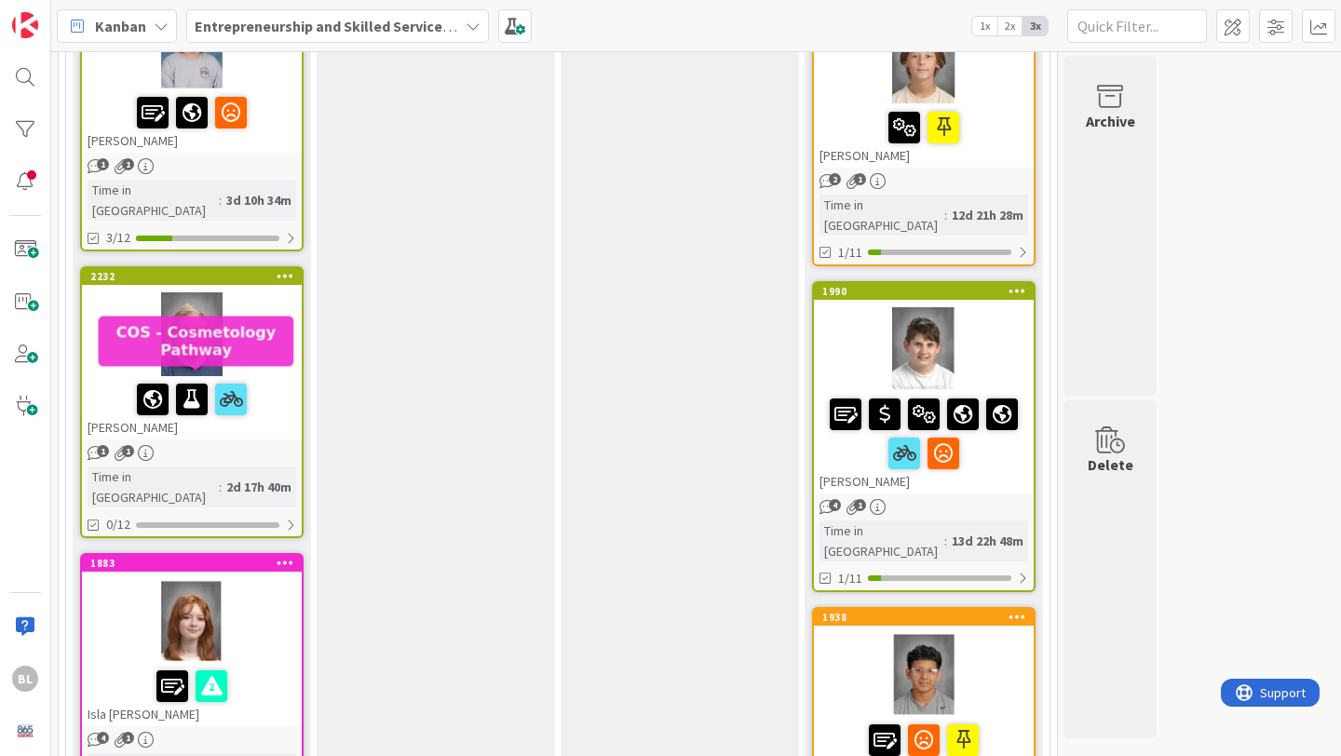
click at [249, 557] on div "1883" at bounding box center [195, 563] width 211 height 13
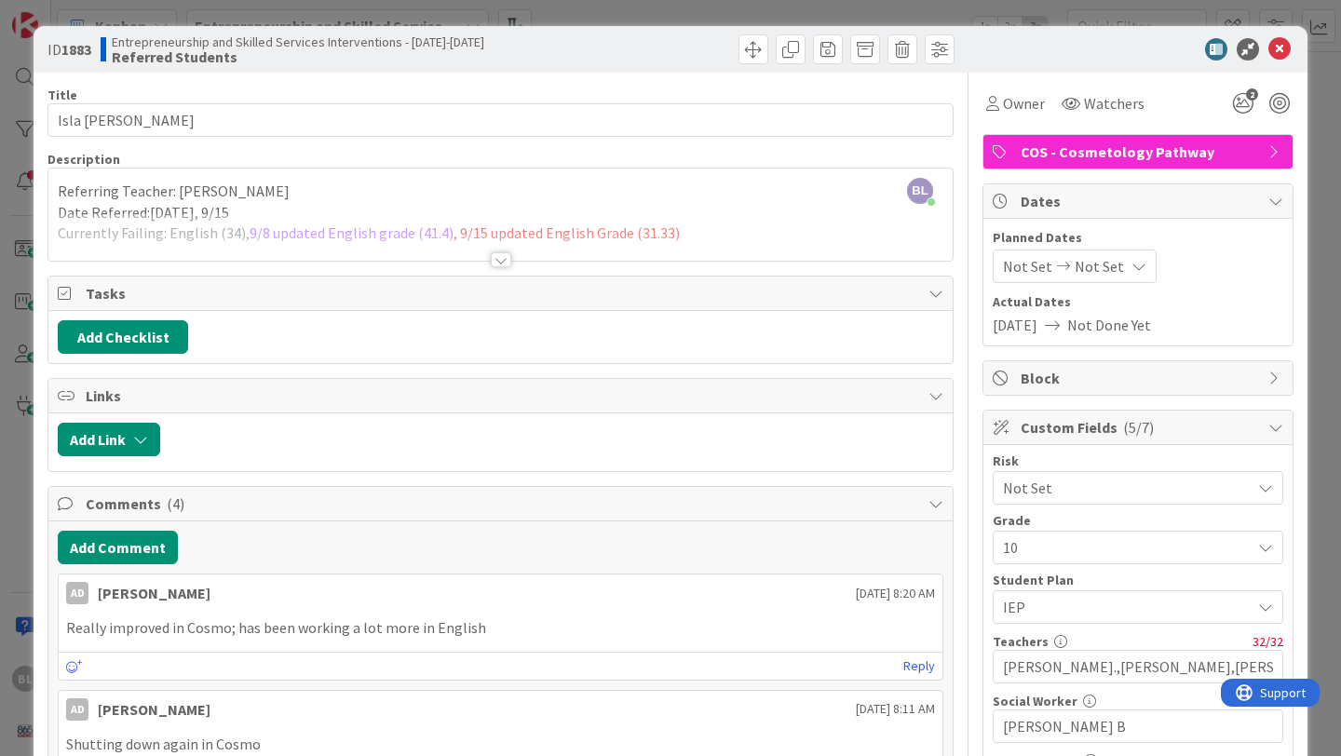
scroll to position [1, 0]
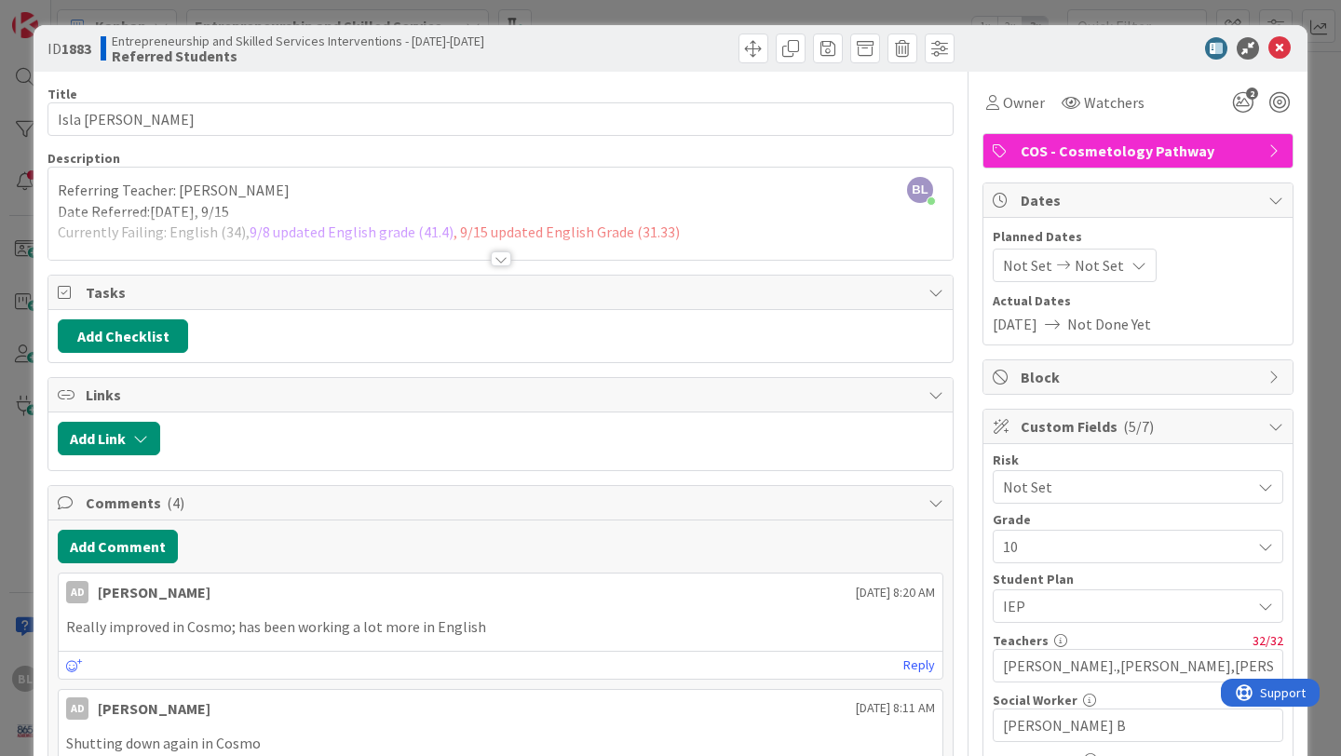
click at [502, 257] on div at bounding box center [501, 259] width 20 height 15
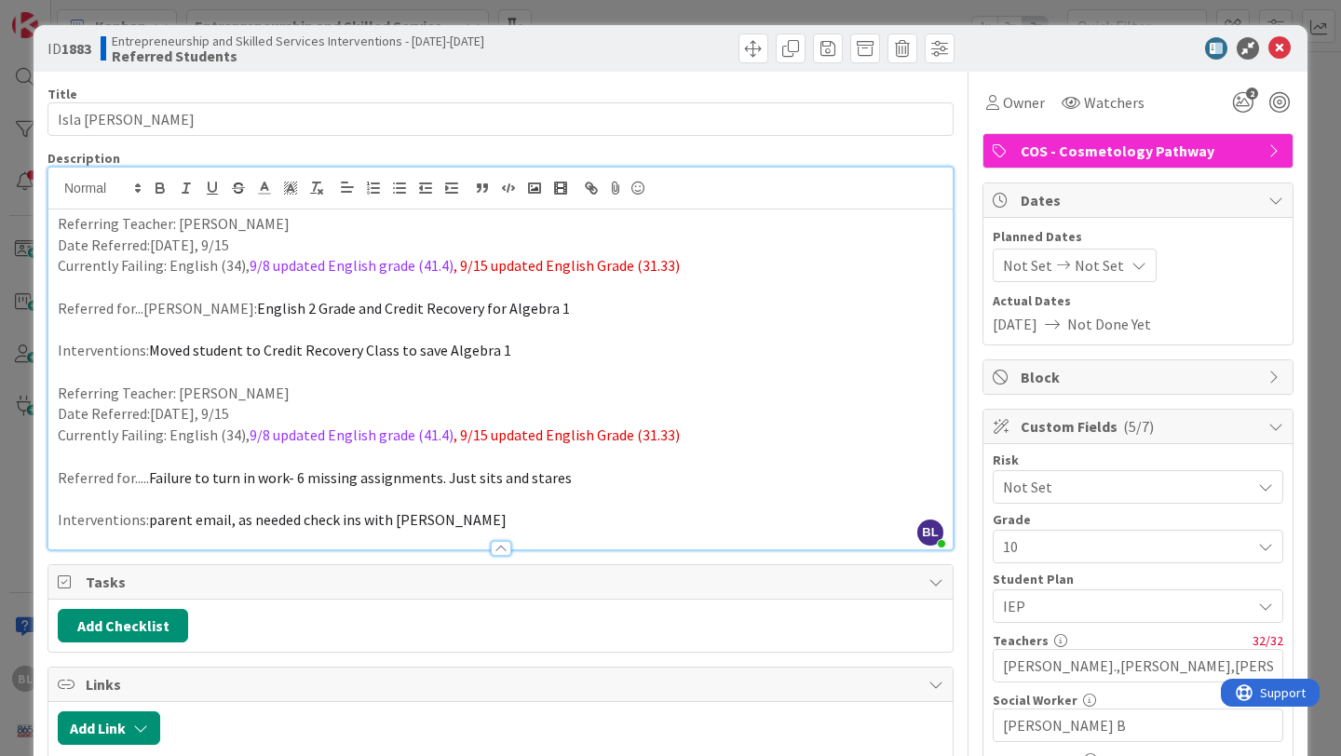
click at [679, 269] on p "Currently Failing: English (34), 9/8 updated English grade (41.4) , 9/15 update…" at bounding box center [501, 265] width 886 height 21
click at [1281, 50] on icon at bounding box center [1280, 48] width 22 height 22
